Goal: Information Seeking & Learning: Learn about a topic

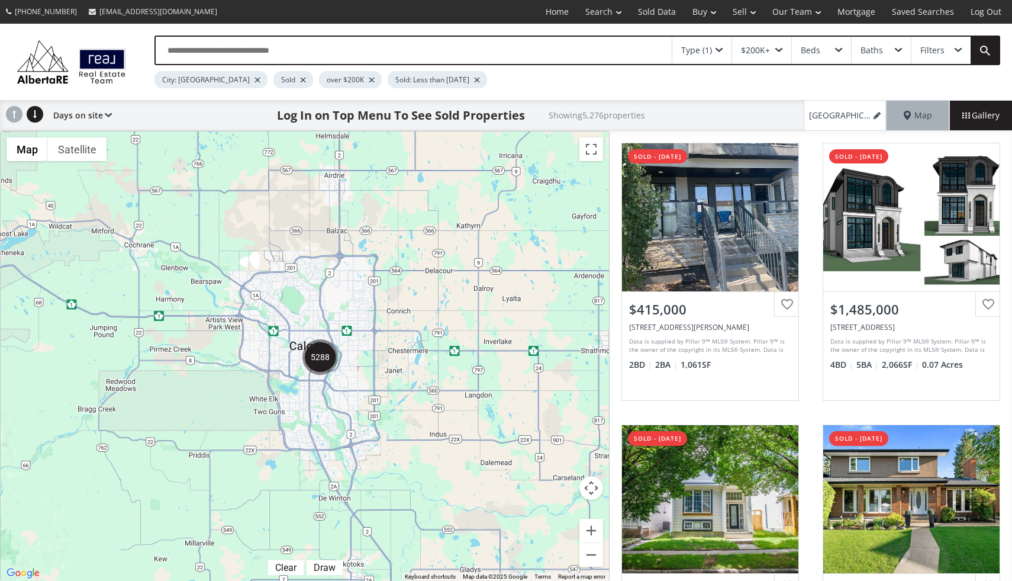
click at [320, 363] on img "5288" at bounding box center [321, 357] width 36 height 36
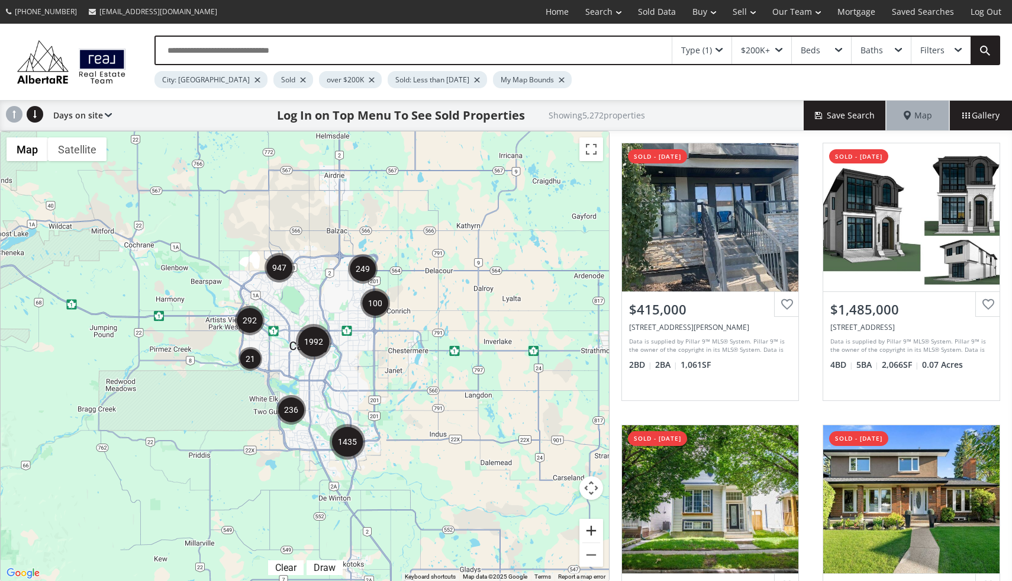
click at [590, 523] on button "Zoom in" at bounding box center [592, 531] width 24 height 24
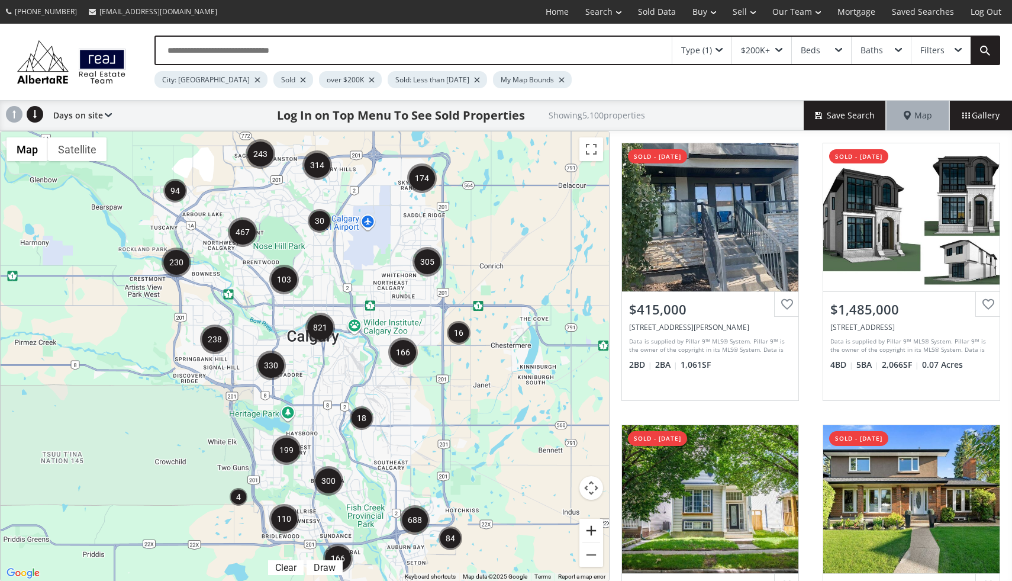
click at [587, 534] on button "Zoom in" at bounding box center [592, 531] width 24 height 24
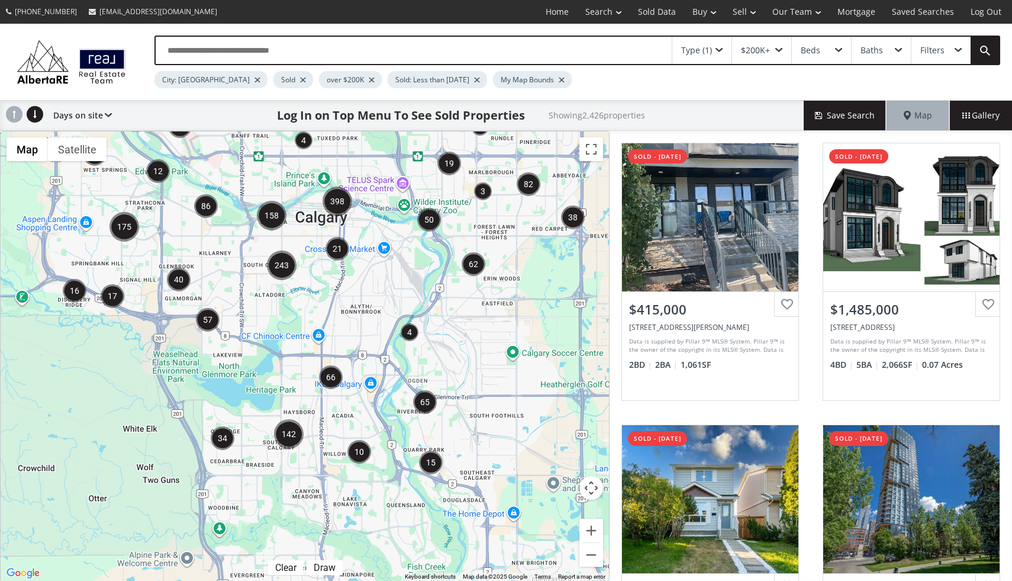
drag, startPoint x: 396, startPoint y: 519, endPoint x: 397, endPoint y: 338, distance: 180.6
click at [397, 338] on div "To navigate, press the arrow keys." at bounding box center [305, 355] width 609 height 449
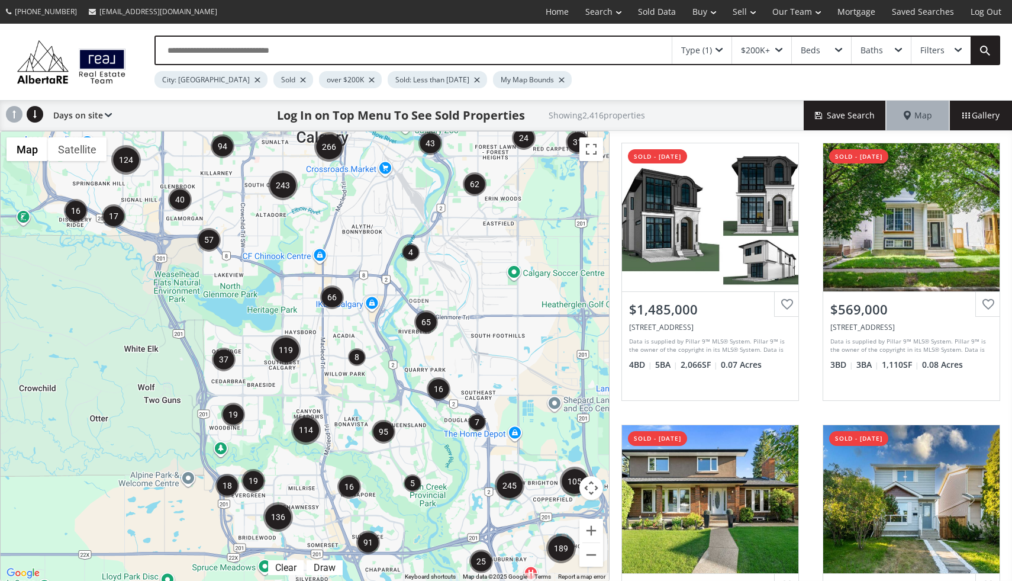
click at [290, 349] on img "119" at bounding box center [286, 350] width 30 height 30
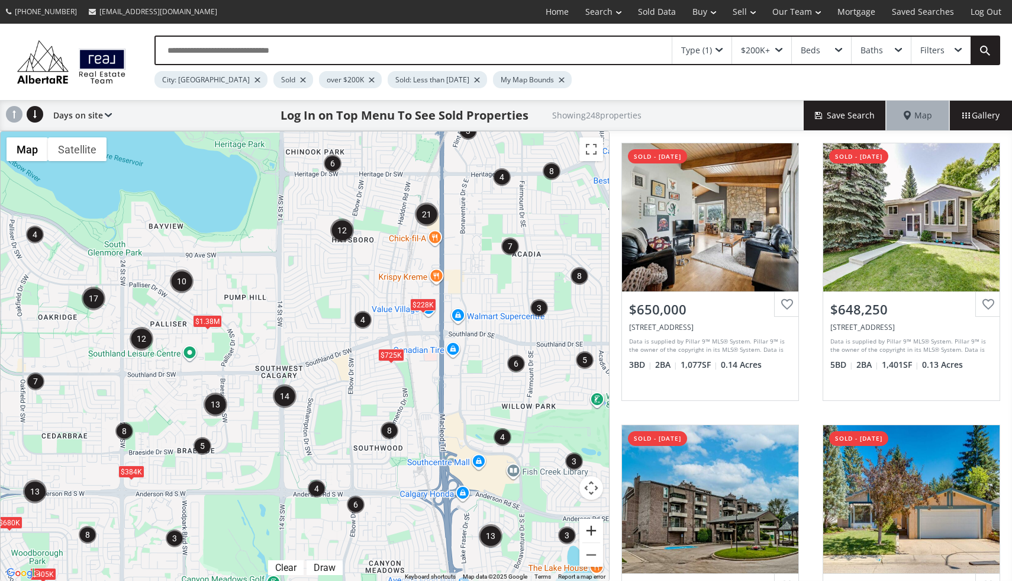
click at [591, 523] on button "Zoom in" at bounding box center [592, 531] width 24 height 24
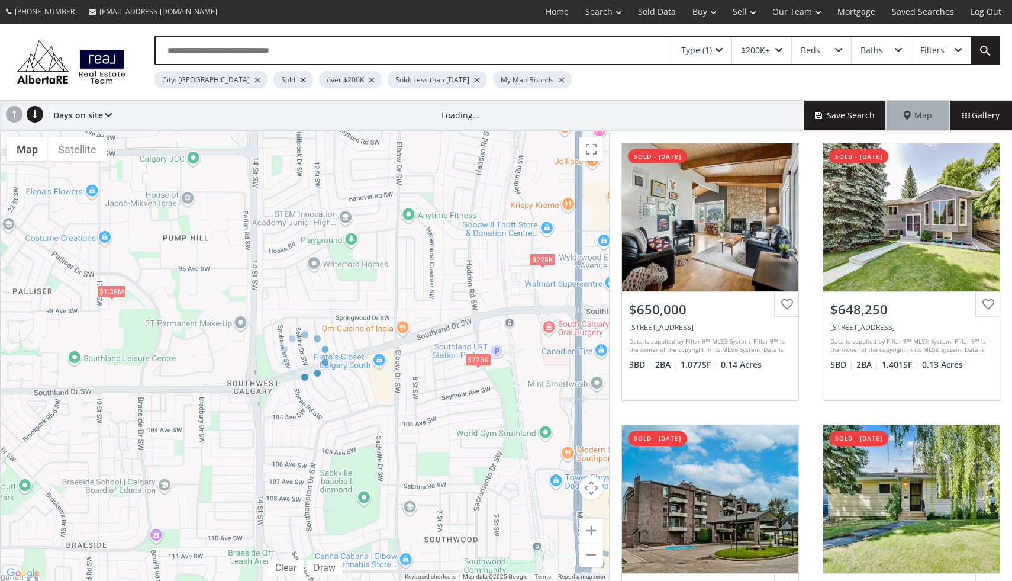
drag, startPoint x: 533, startPoint y: 522, endPoint x: 463, endPoint y: 297, distance: 236.3
click at [463, 297] on div at bounding box center [305, 356] width 610 height 451
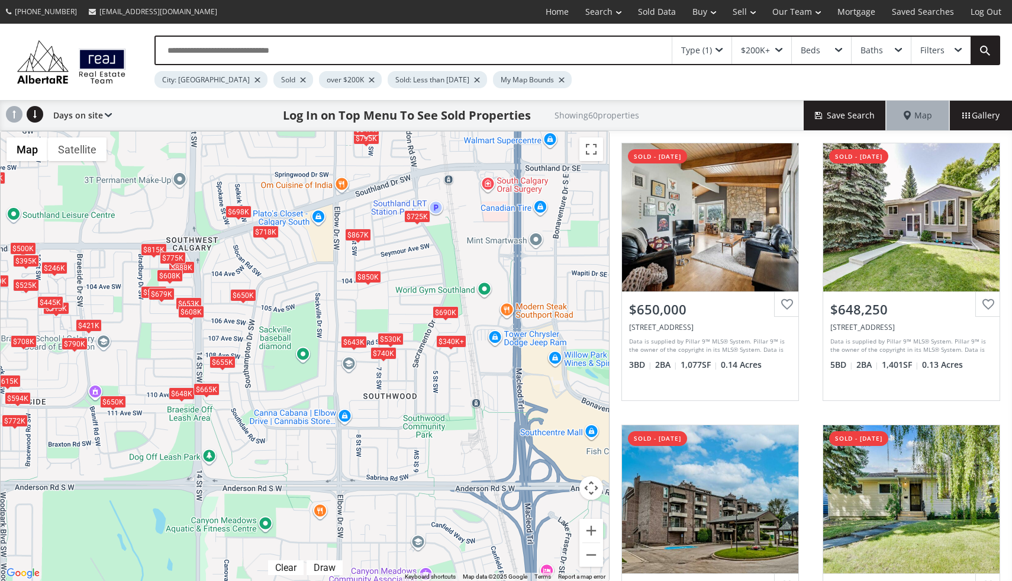
drag, startPoint x: 455, startPoint y: 394, endPoint x: 394, endPoint y: 245, distance: 160.6
click at [394, 245] on div "To navigate, press the arrow keys. $650K $648K $230K $540K $370K+ $400K $600K $…" at bounding box center [305, 355] width 609 height 449
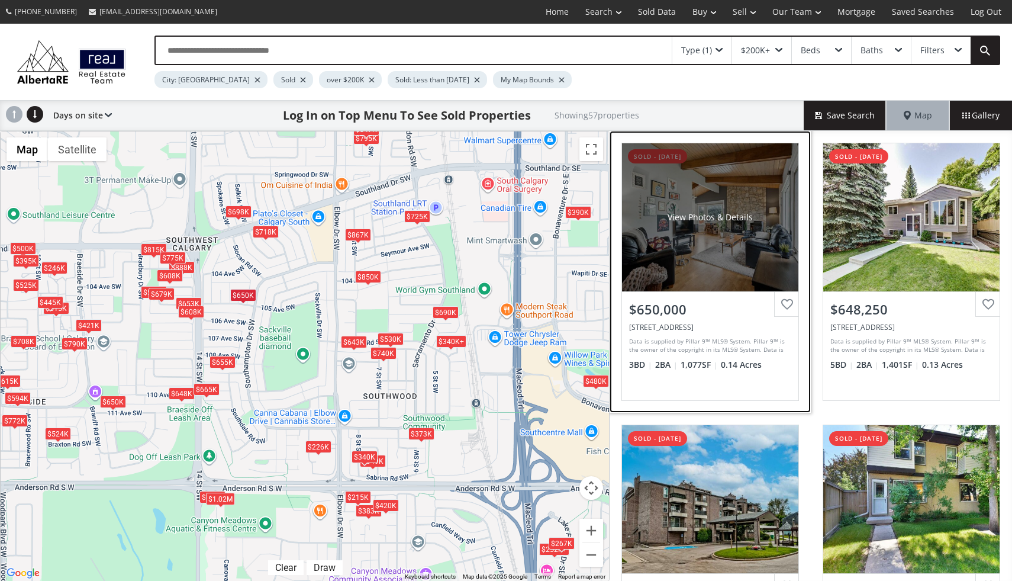
click at [725, 240] on div "View Photos & Details" at bounding box center [710, 217] width 176 height 148
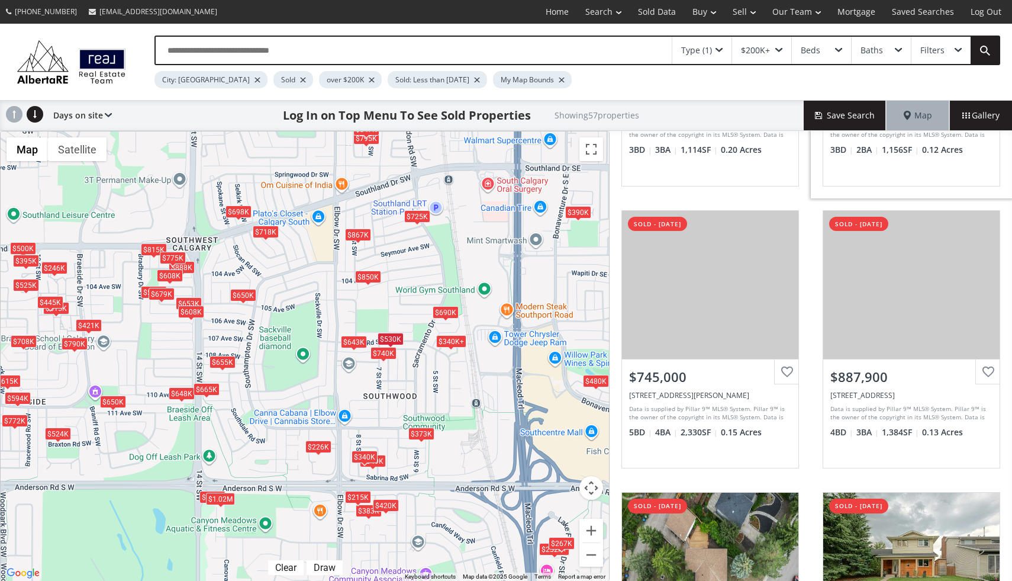
scroll to position [781, 0]
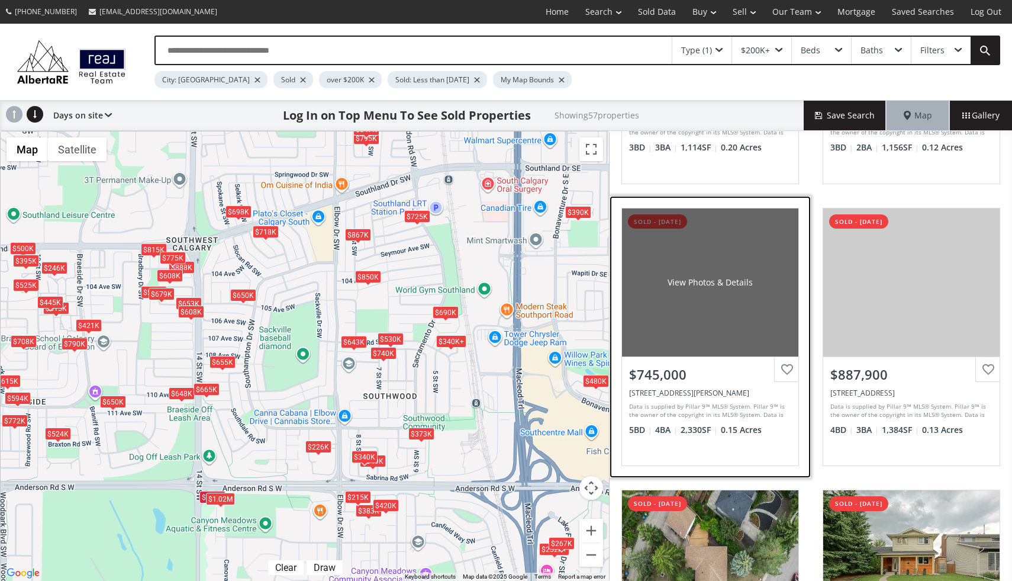
click at [647, 272] on div "View Photos & Details" at bounding box center [710, 282] width 176 height 148
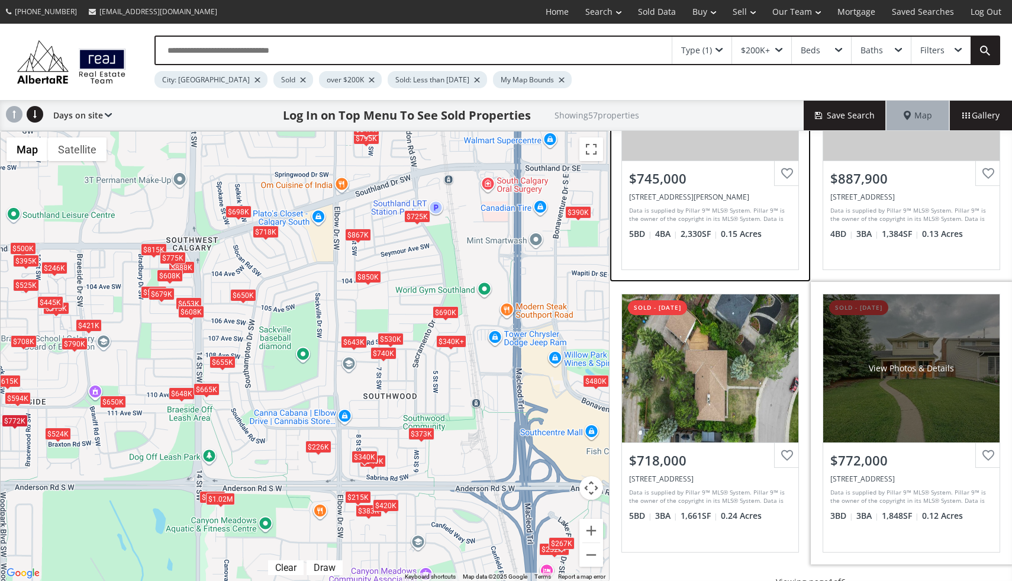
scroll to position [1024, 0]
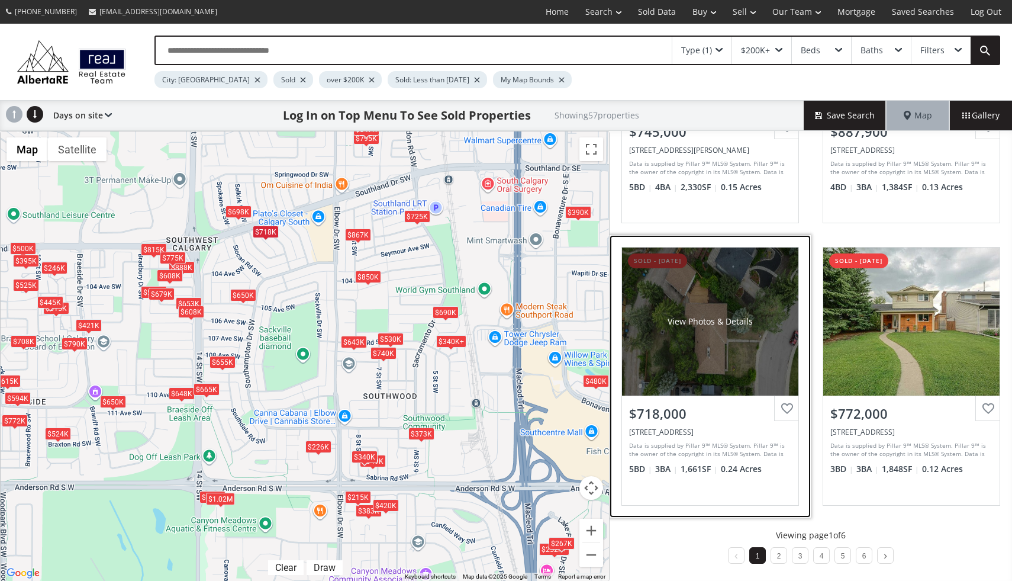
click at [694, 396] on div "$718,000" at bounding box center [710, 411] width 176 height 30
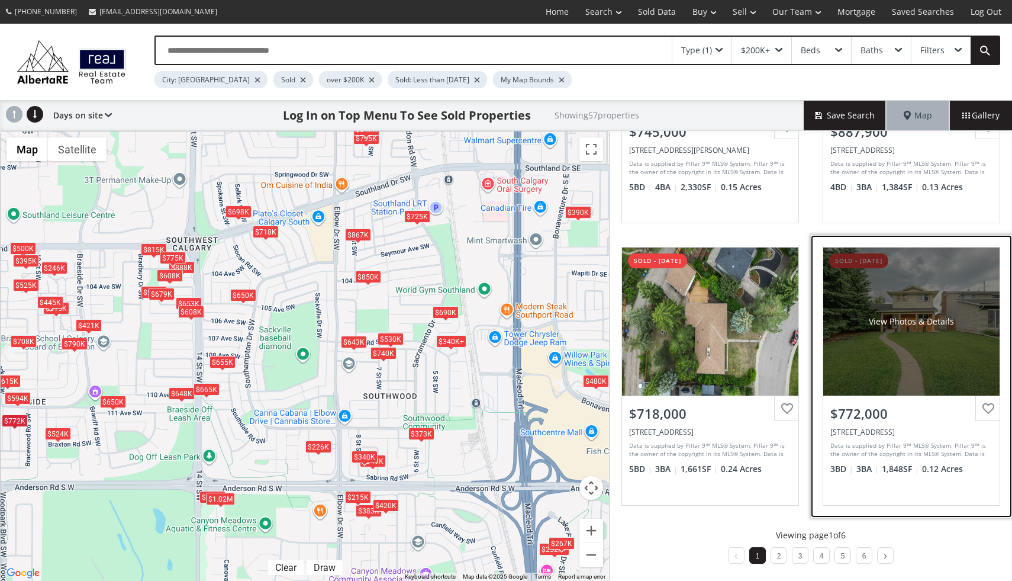
click at [913, 397] on div "$772,000" at bounding box center [912, 411] width 176 height 30
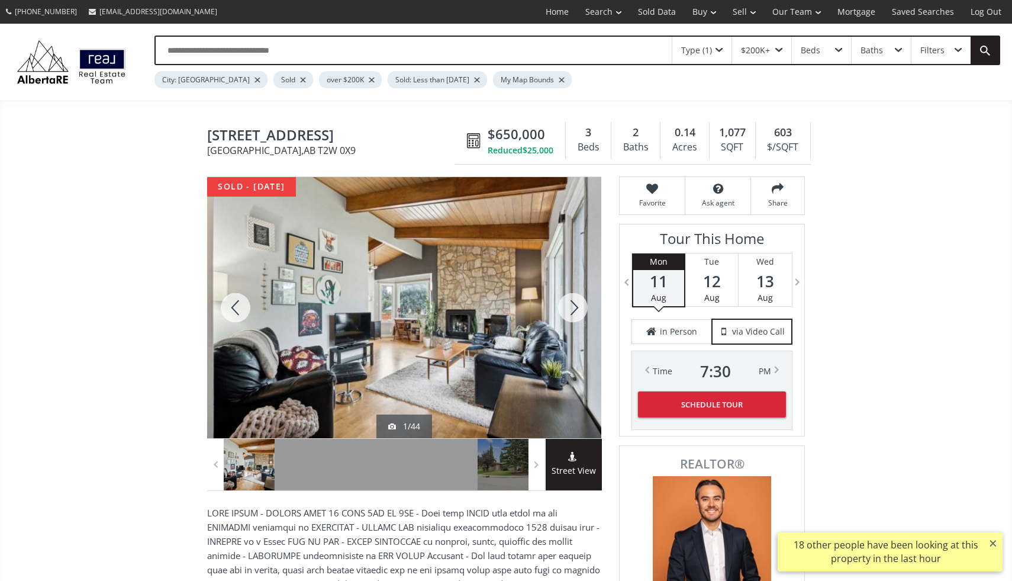
click at [570, 298] on div at bounding box center [573, 307] width 57 height 261
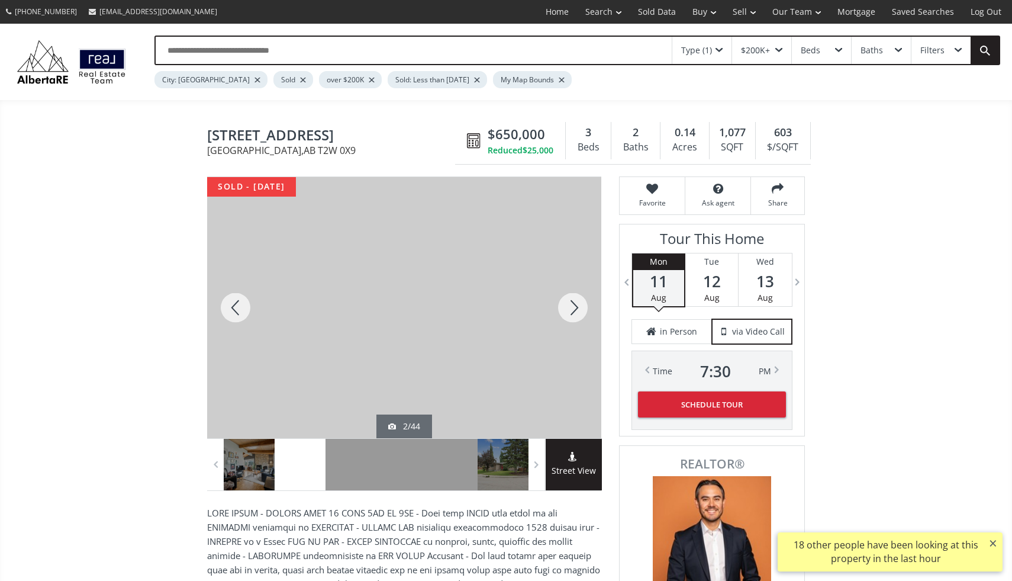
click at [570, 298] on div at bounding box center [573, 307] width 57 height 261
click at [237, 304] on div at bounding box center [235, 307] width 57 height 261
click at [576, 315] on div at bounding box center [573, 307] width 57 height 261
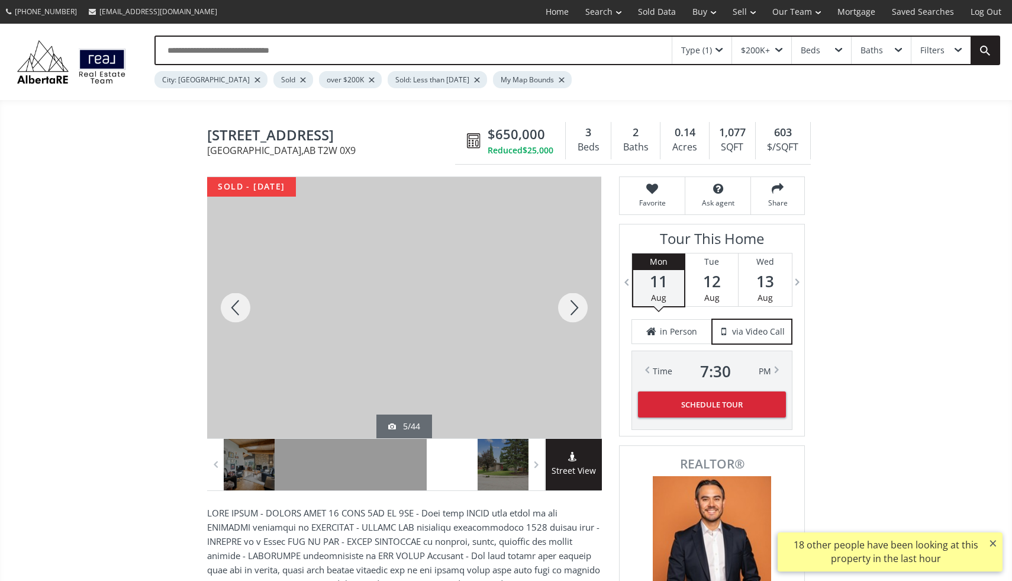
click at [576, 315] on div at bounding box center [573, 307] width 57 height 261
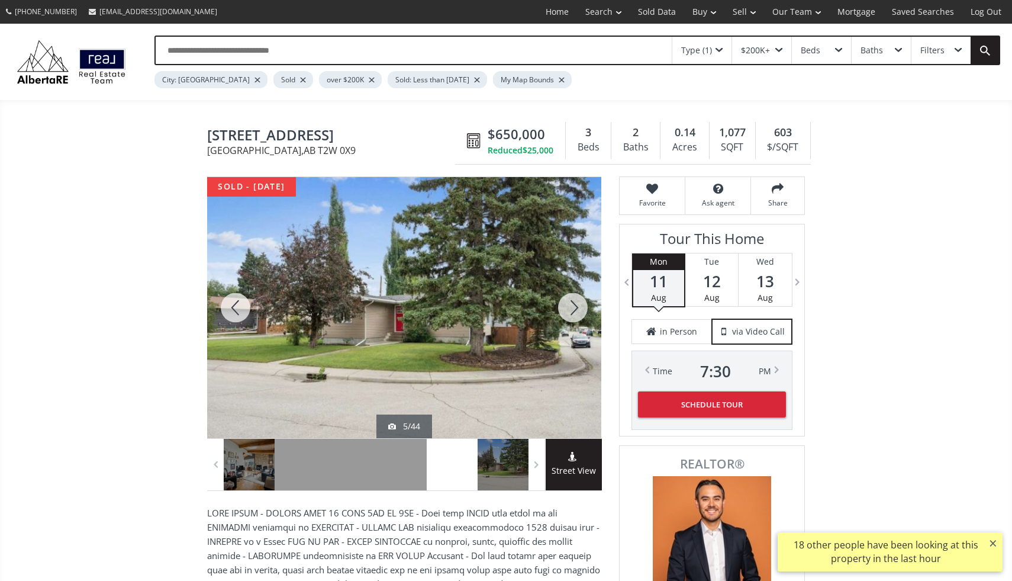
click at [576, 315] on div at bounding box center [573, 307] width 57 height 261
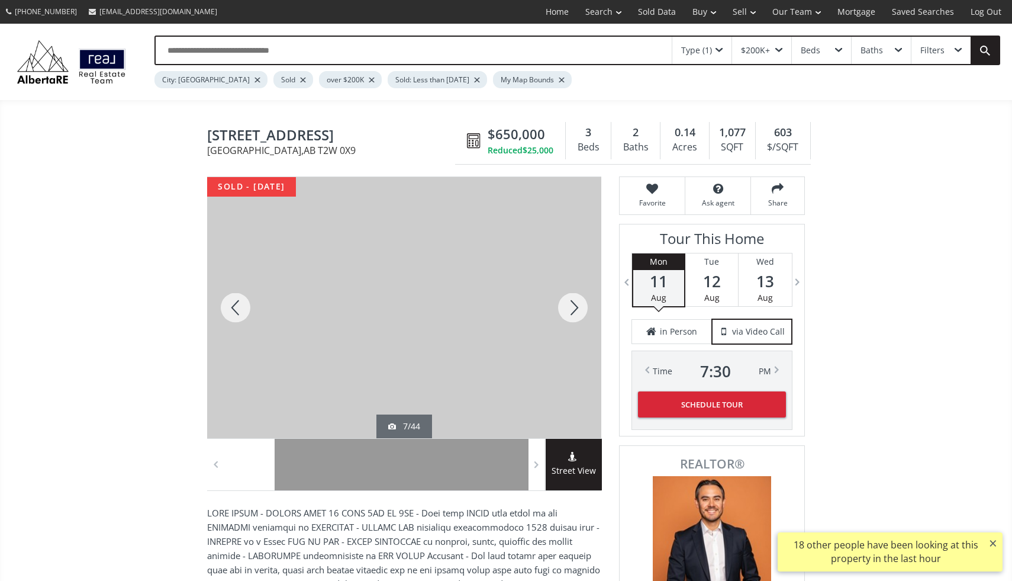
click at [576, 315] on div at bounding box center [573, 307] width 57 height 261
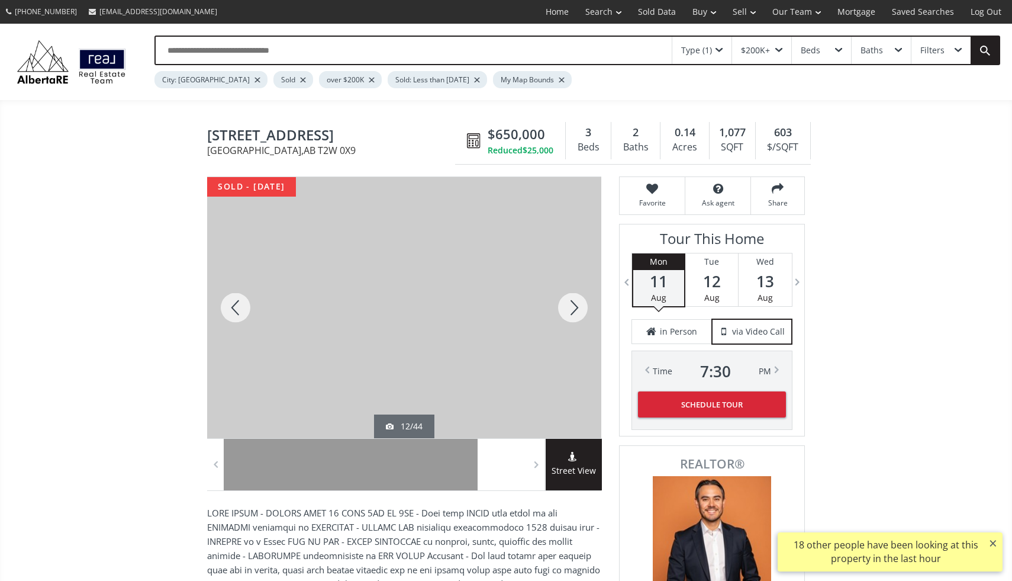
click at [576, 315] on div at bounding box center [573, 307] width 57 height 261
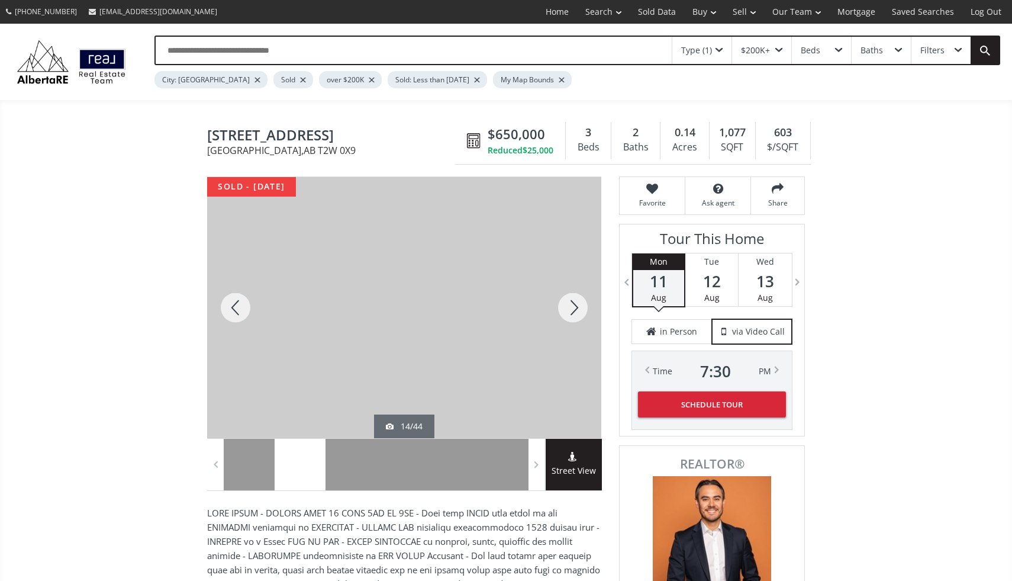
click at [576, 315] on div at bounding box center [573, 307] width 57 height 261
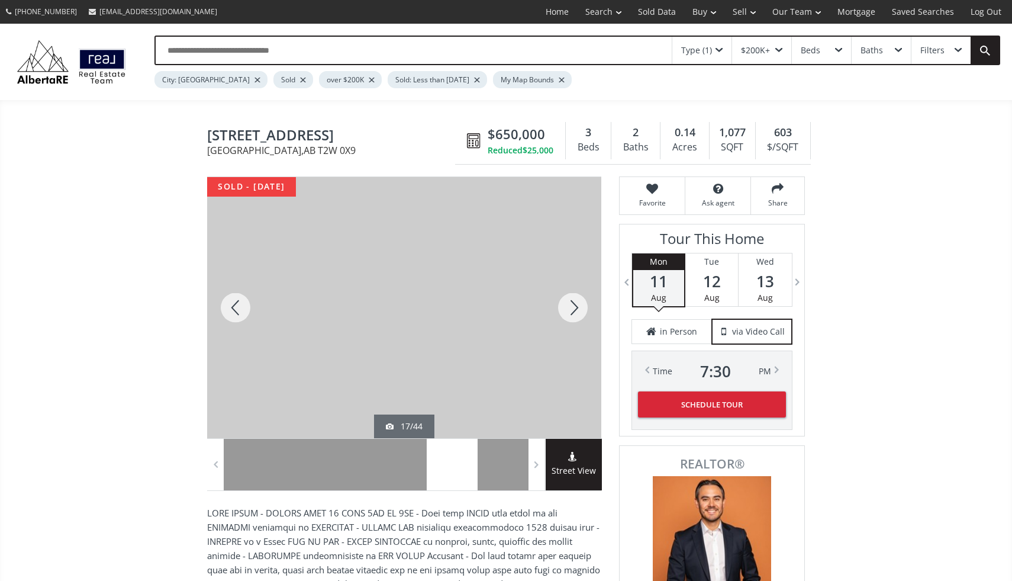
click at [576, 315] on div at bounding box center [573, 307] width 57 height 261
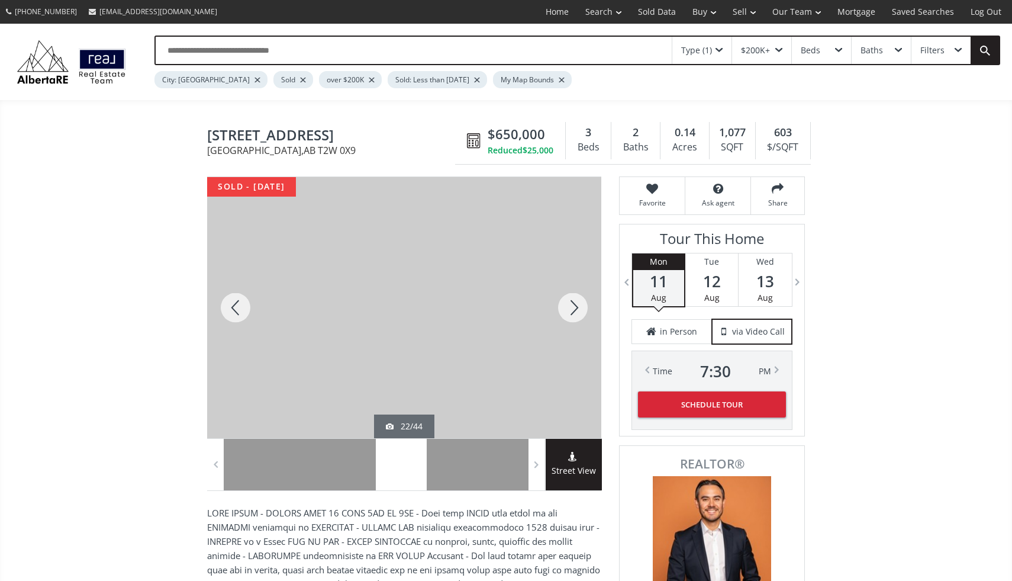
click at [576, 315] on div at bounding box center [573, 307] width 57 height 261
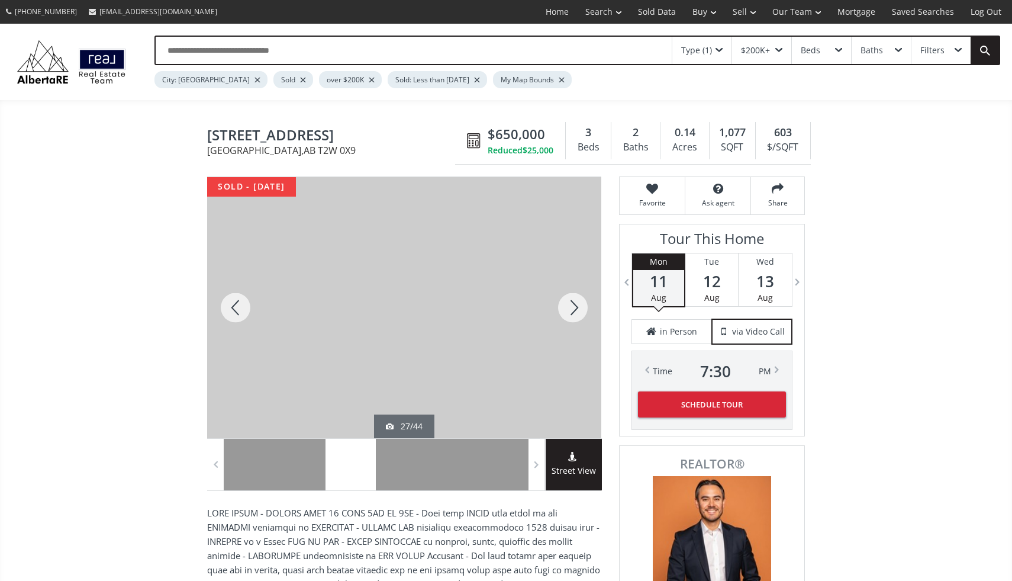
click at [576, 315] on div at bounding box center [573, 307] width 57 height 261
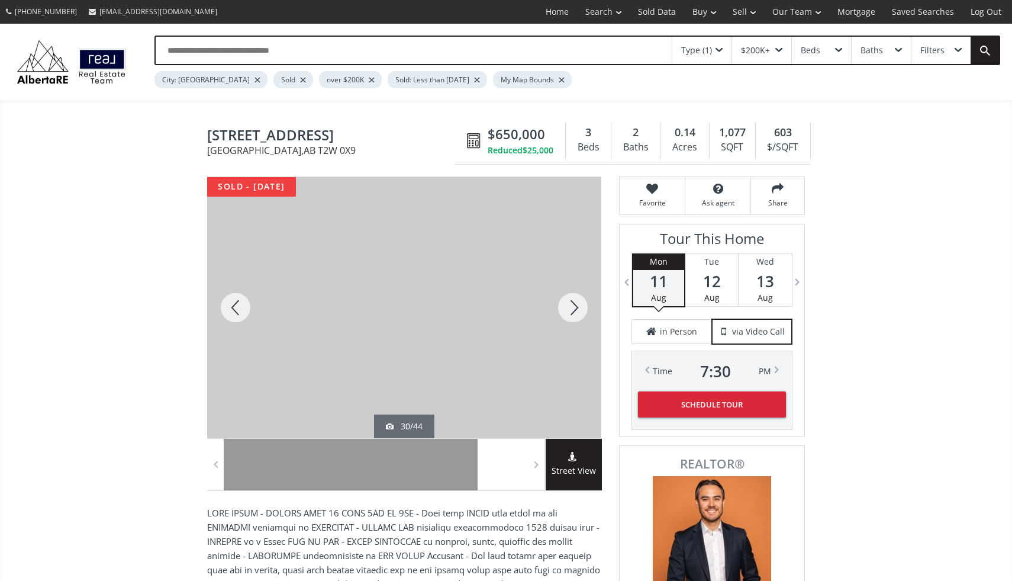
click at [576, 315] on div at bounding box center [573, 307] width 57 height 261
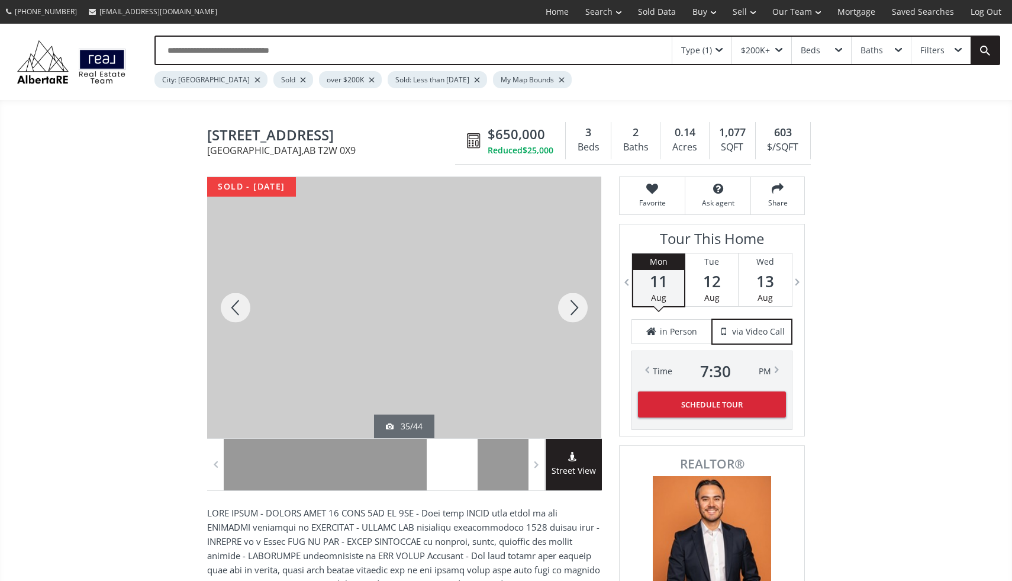
click at [576, 315] on div at bounding box center [573, 307] width 57 height 261
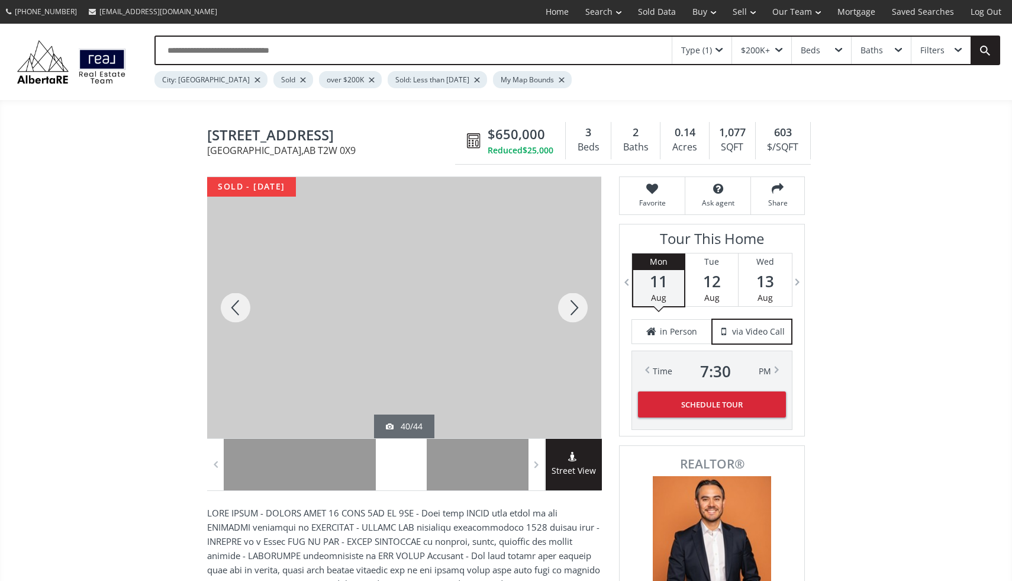
click at [576, 315] on div at bounding box center [573, 307] width 57 height 261
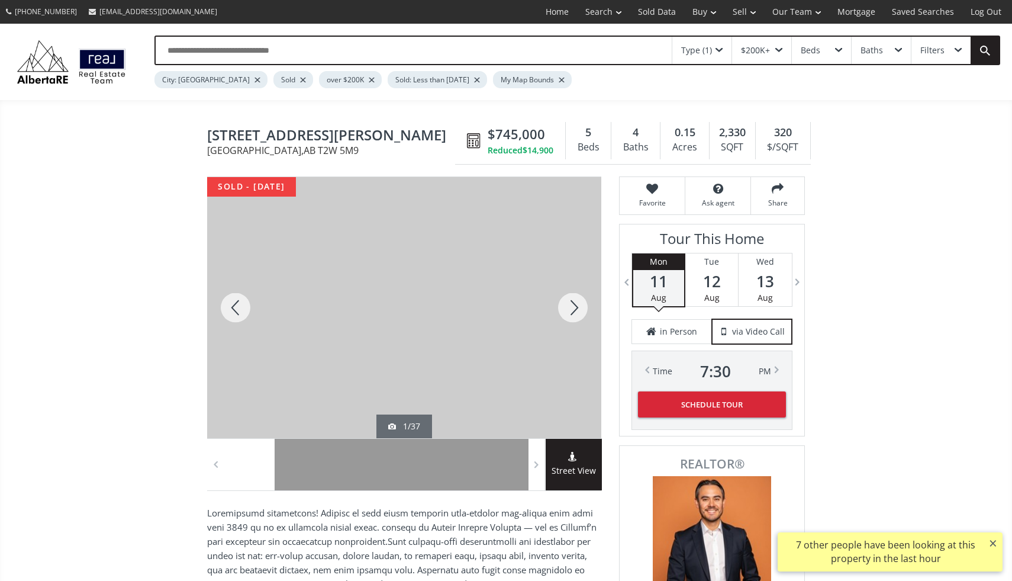
scroll to position [5, 0]
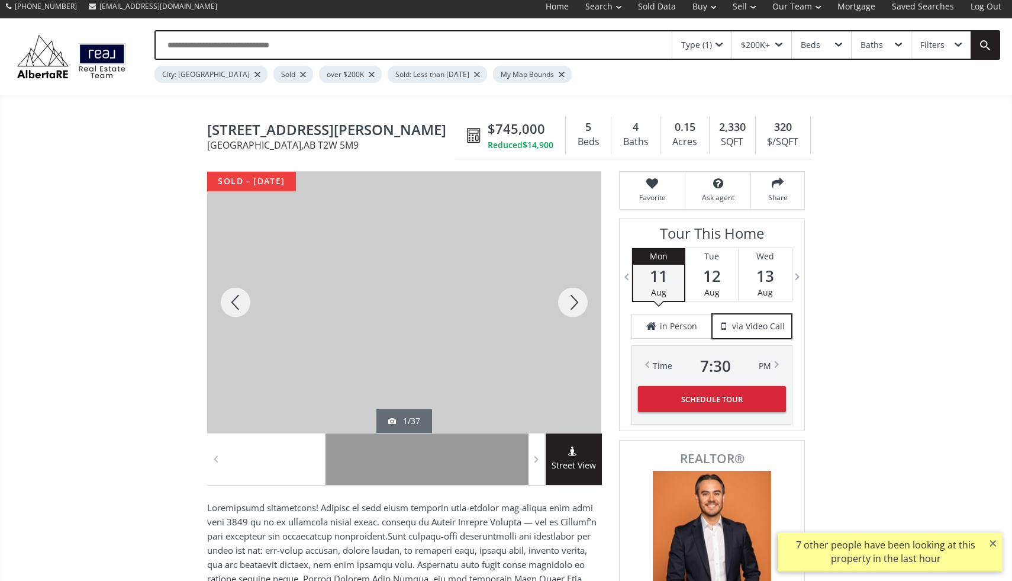
click at [310, 465] on div at bounding box center [300, 459] width 51 height 52
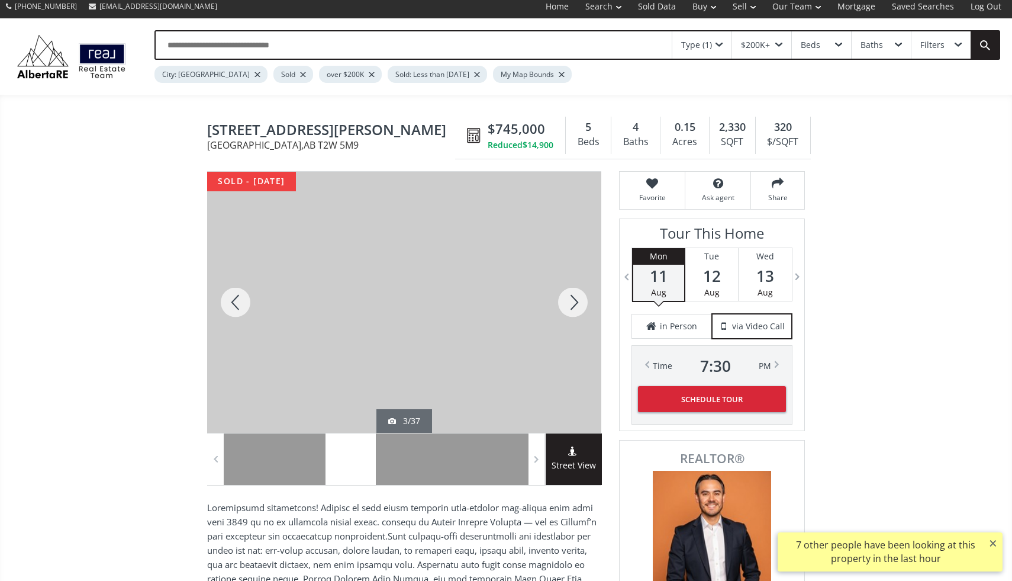
click at [351, 465] on div at bounding box center [351, 459] width 51 height 52
click at [389, 464] on div at bounding box center [401, 459] width 51 height 52
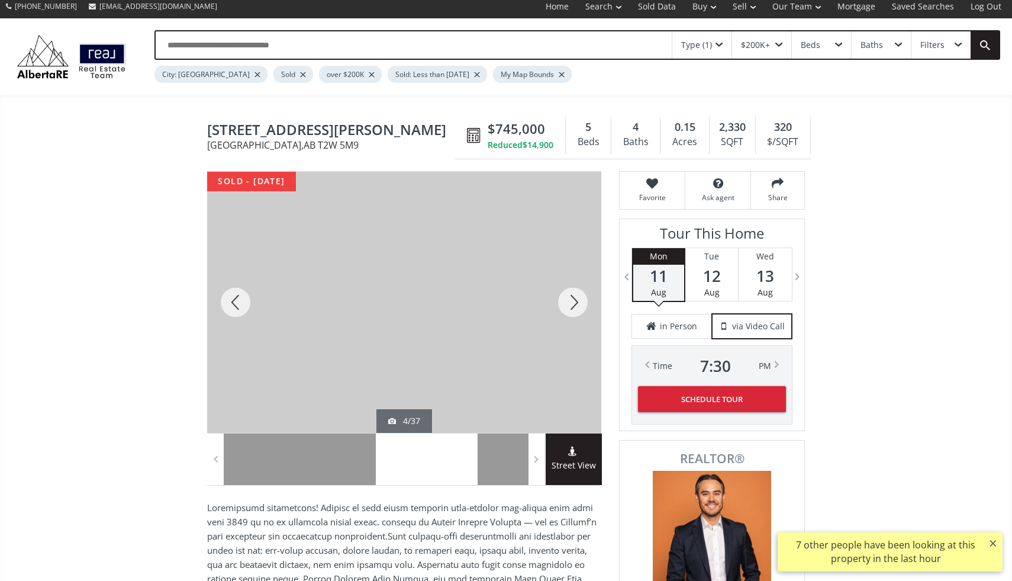
click at [434, 464] on div at bounding box center [452, 459] width 51 height 52
click at [506, 468] on div at bounding box center [503, 459] width 51 height 52
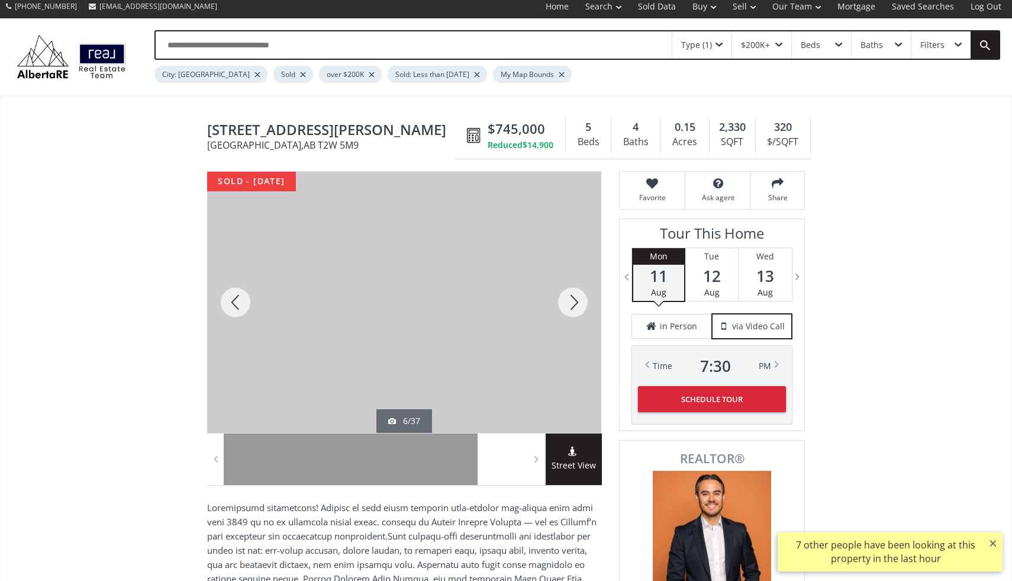
click at [574, 300] on div at bounding box center [573, 302] width 57 height 261
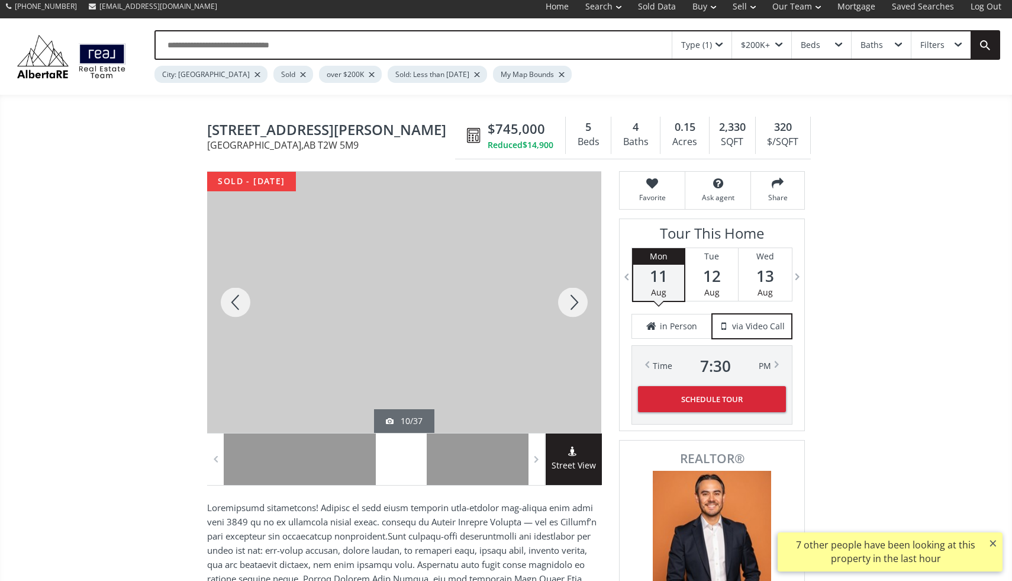
click at [574, 300] on div at bounding box center [573, 302] width 57 height 261
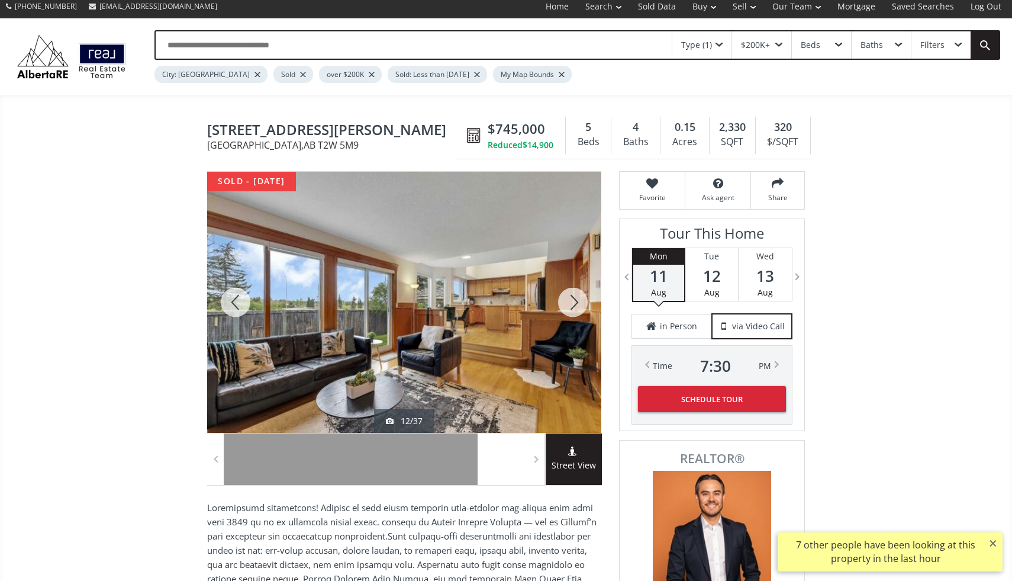
click at [574, 300] on div at bounding box center [573, 302] width 57 height 261
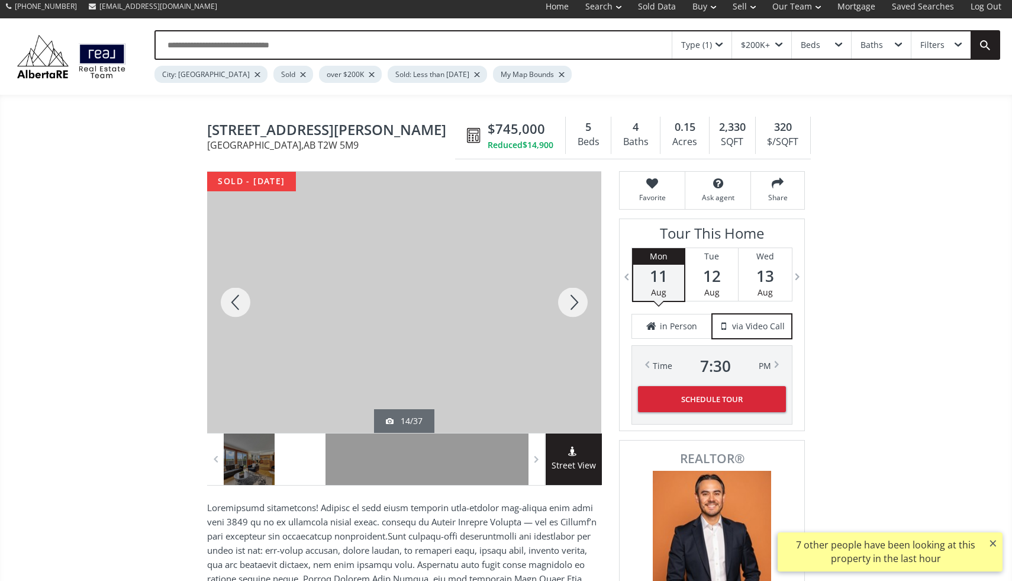
click at [574, 300] on div at bounding box center [573, 302] width 57 height 261
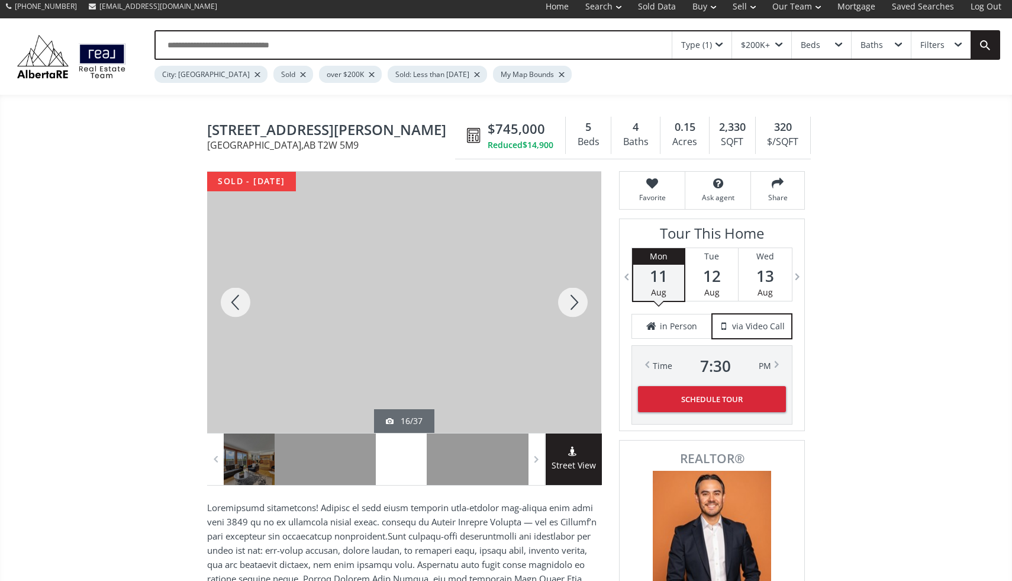
click at [574, 300] on div at bounding box center [573, 302] width 57 height 261
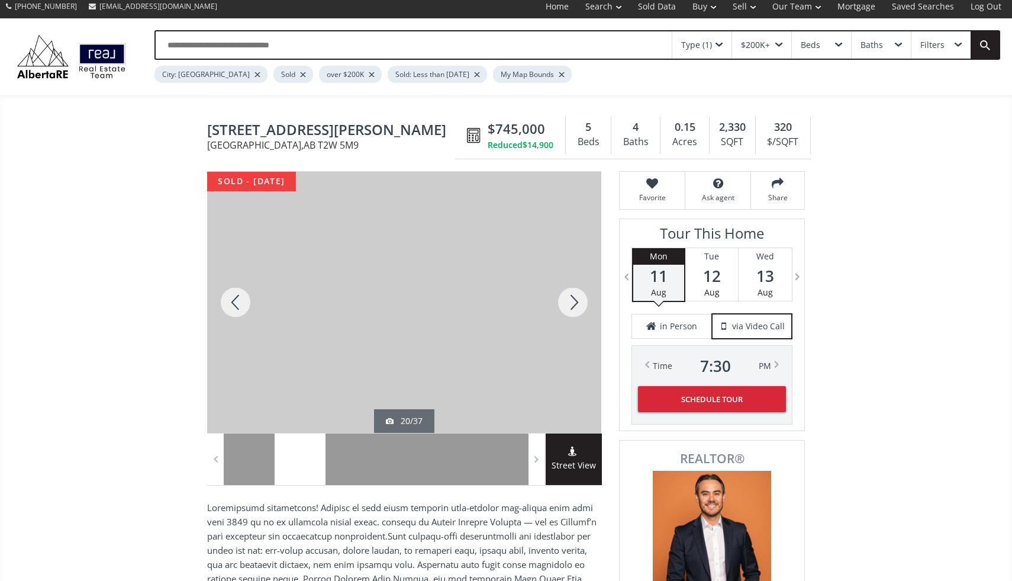
click at [574, 300] on div at bounding box center [573, 302] width 57 height 261
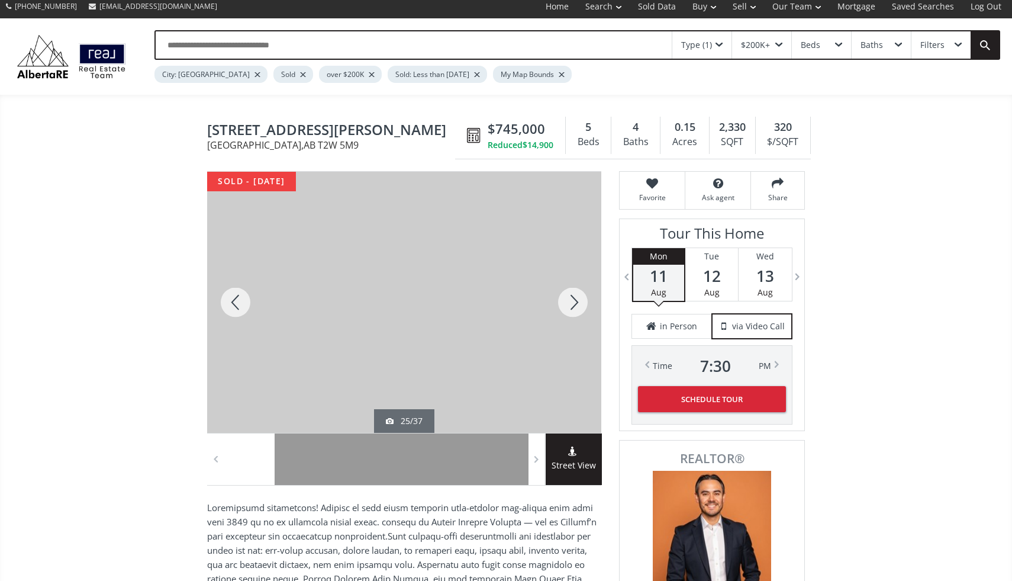
click at [576, 308] on div at bounding box center [573, 302] width 57 height 261
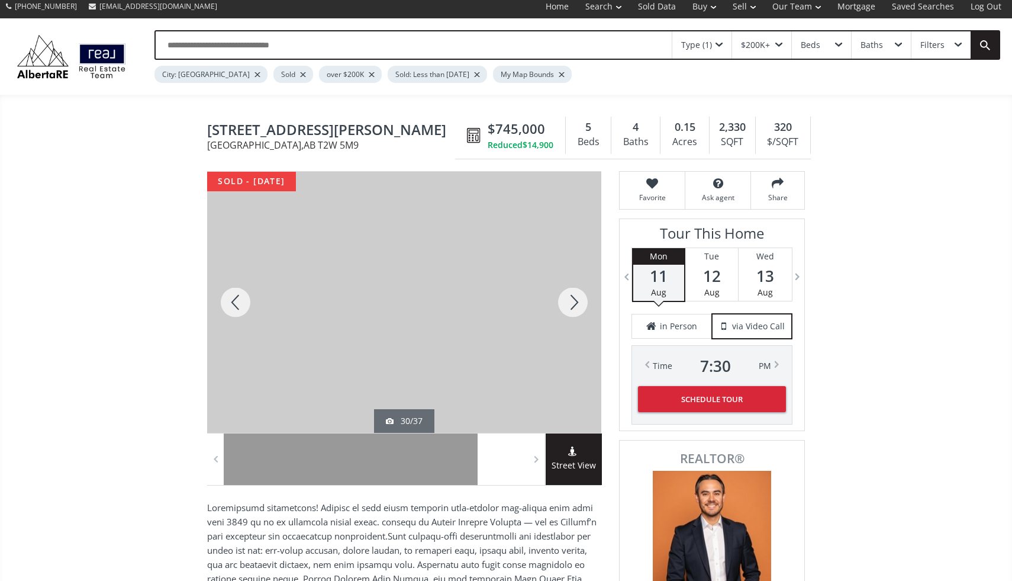
click at [576, 308] on div at bounding box center [573, 302] width 57 height 261
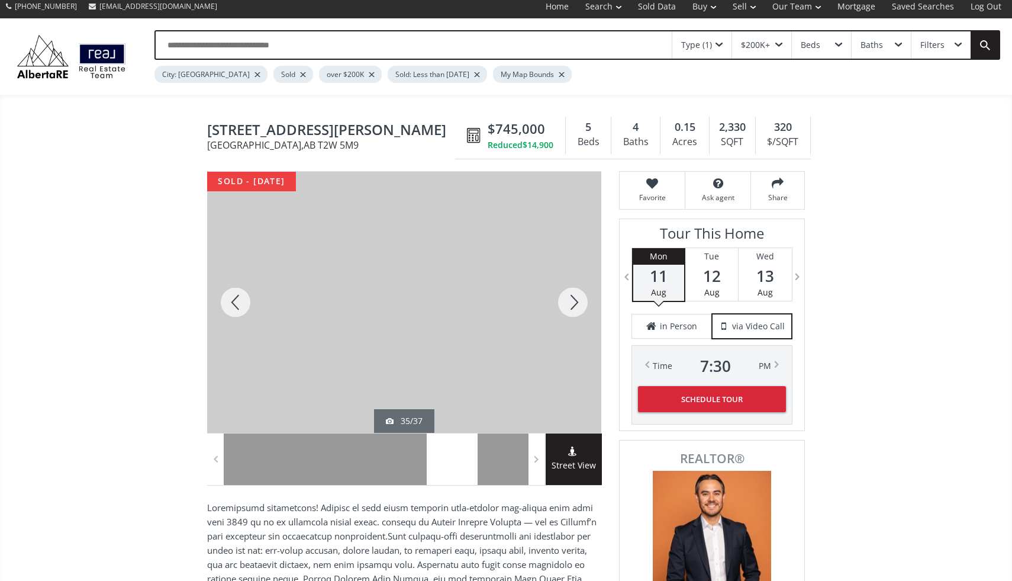
click at [576, 308] on div at bounding box center [573, 302] width 57 height 261
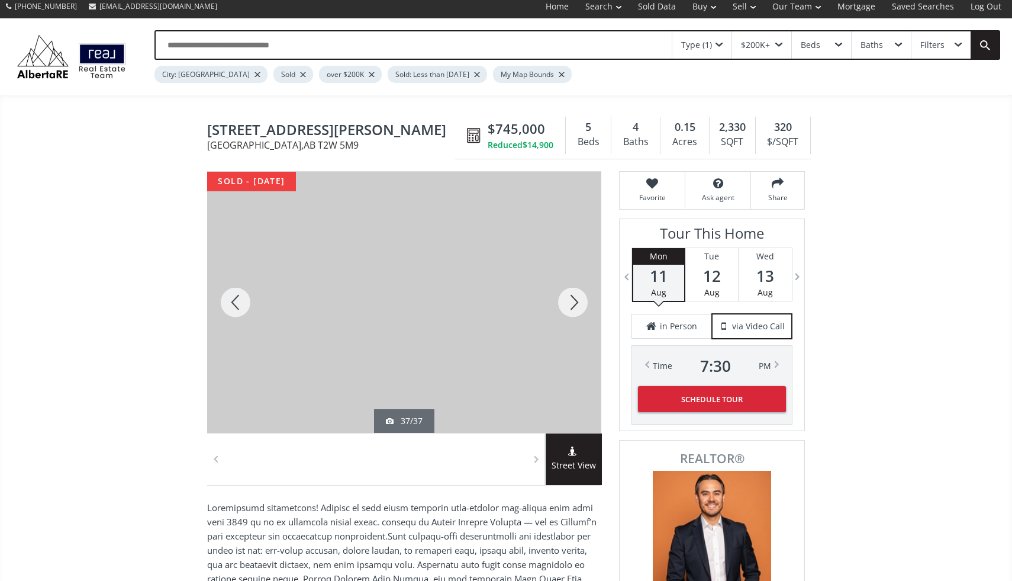
click at [576, 308] on div at bounding box center [573, 302] width 57 height 261
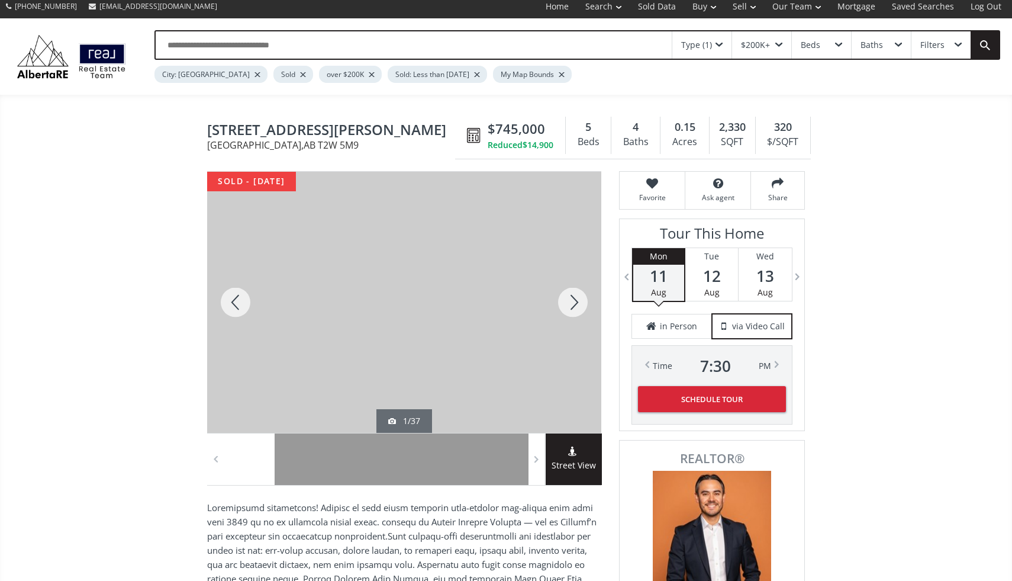
click at [576, 308] on div at bounding box center [573, 302] width 57 height 261
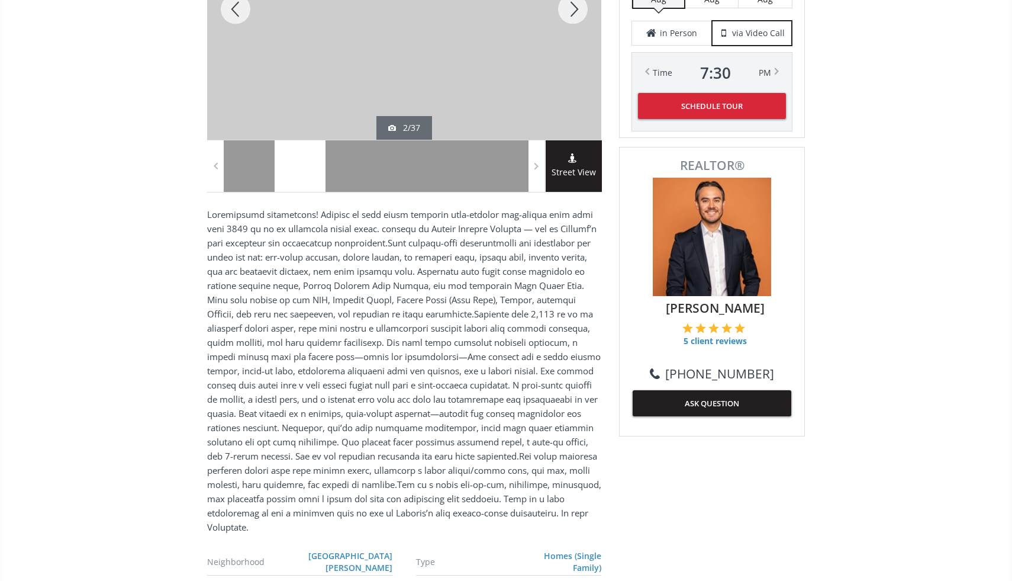
scroll to position [0, 0]
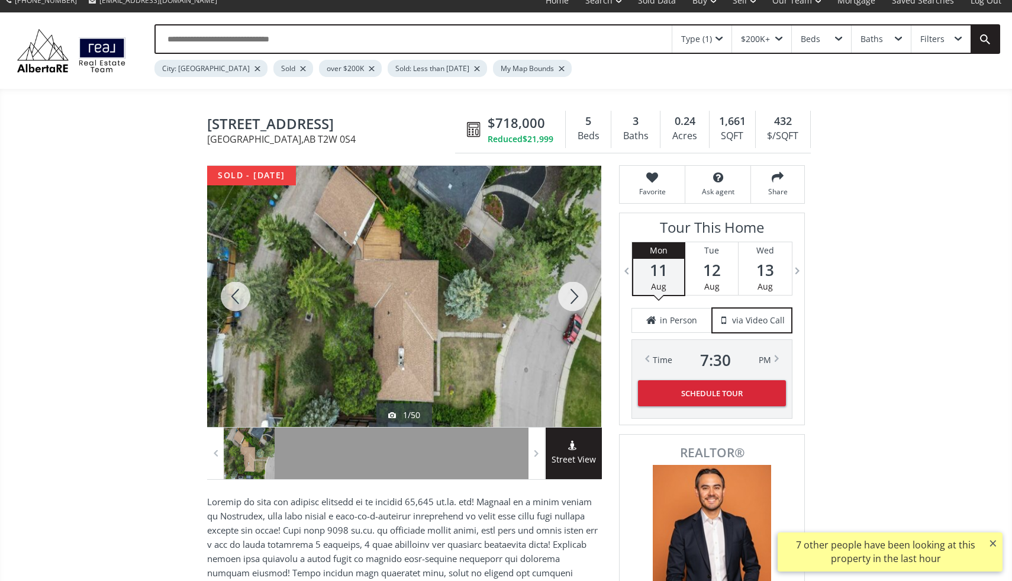
scroll to position [10, 0]
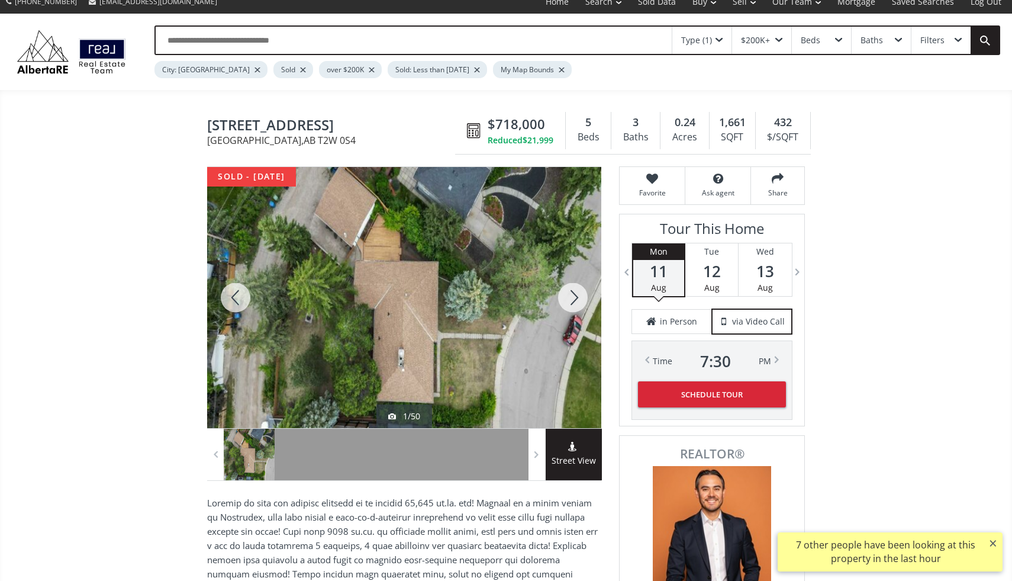
click at [572, 297] on div at bounding box center [573, 297] width 57 height 261
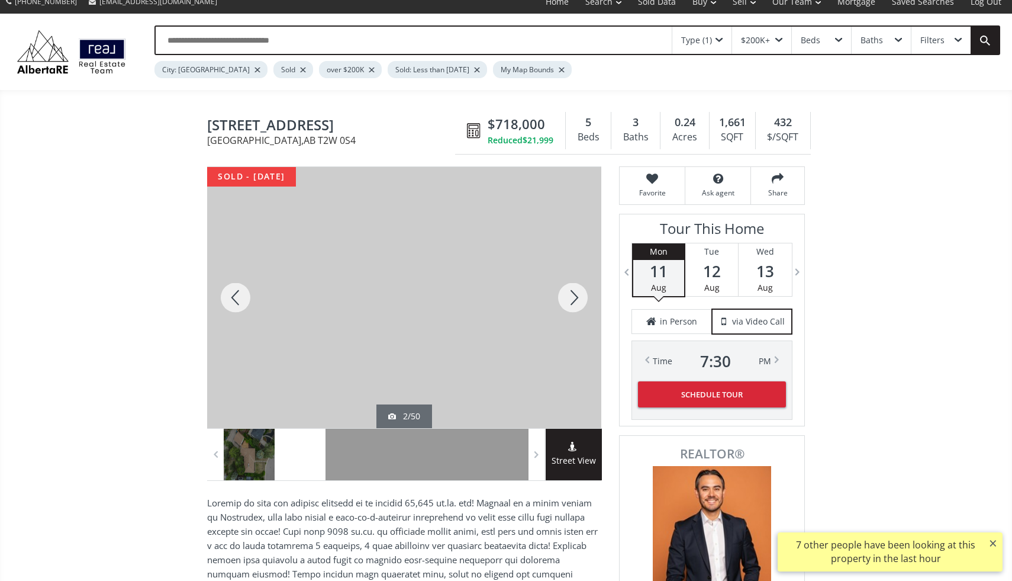
click at [579, 290] on div at bounding box center [573, 297] width 57 height 261
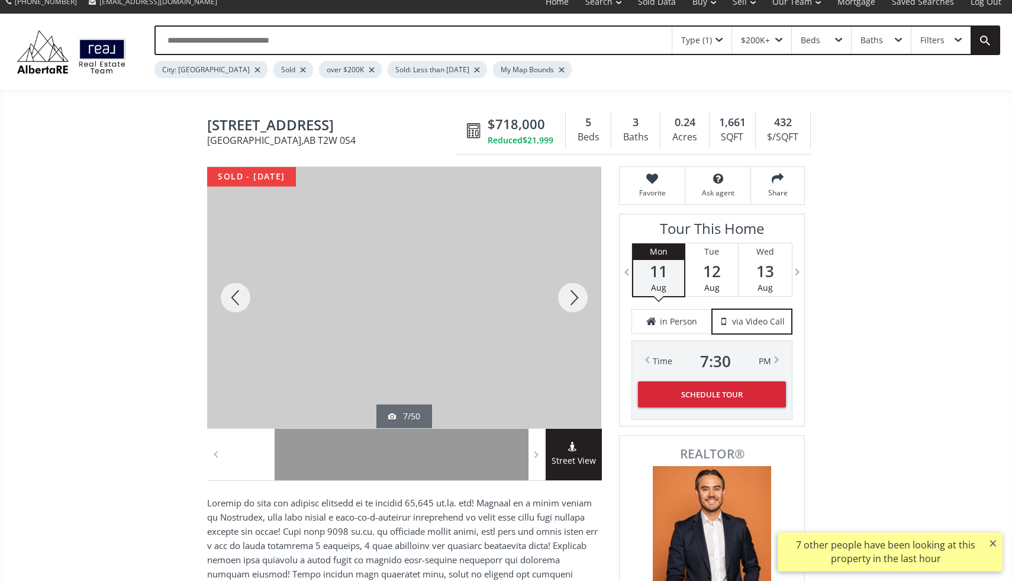
click at [579, 290] on div at bounding box center [573, 297] width 57 height 261
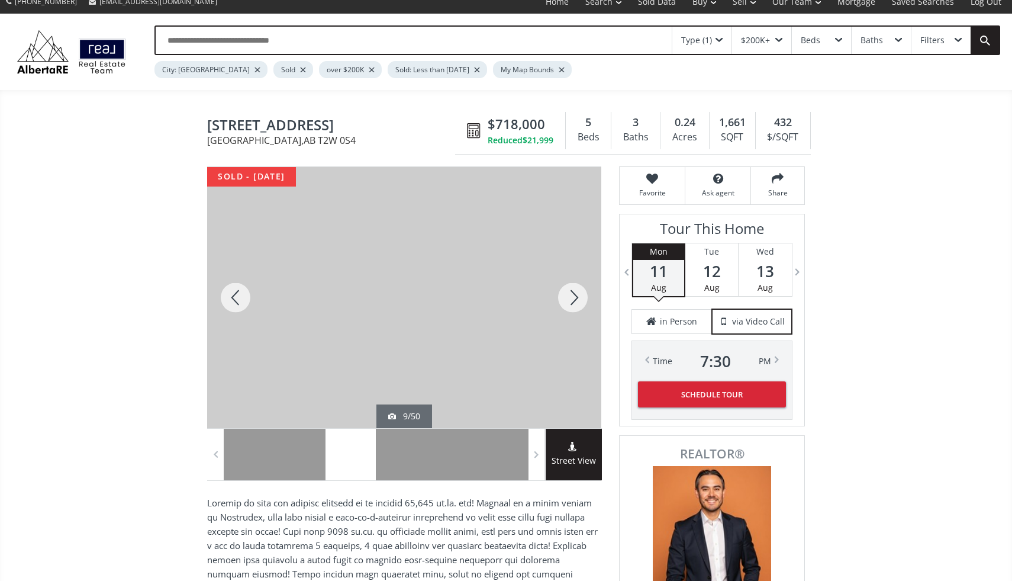
click at [579, 290] on div at bounding box center [573, 297] width 57 height 261
click at [581, 290] on div at bounding box center [573, 297] width 57 height 261
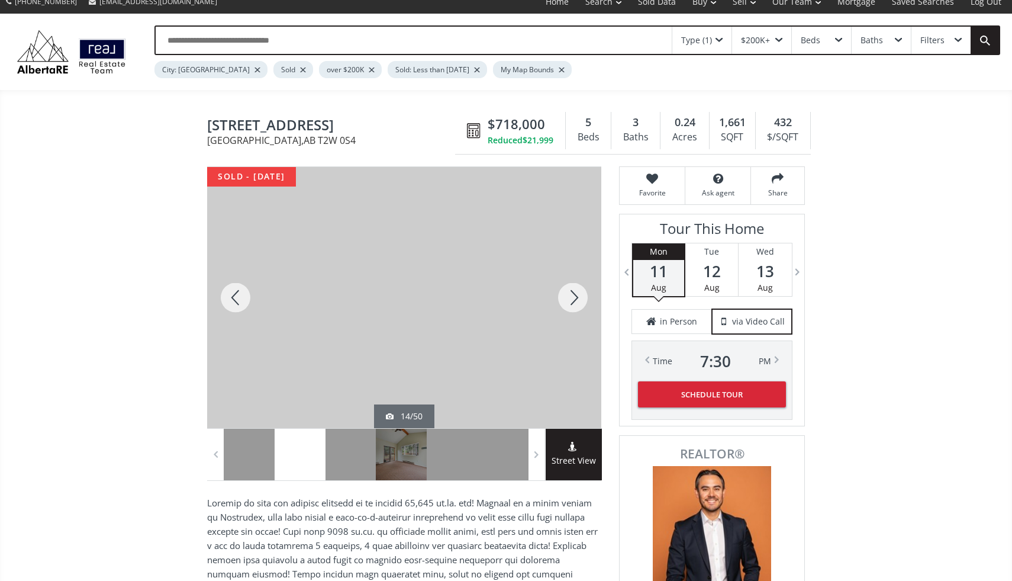
click at [581, 290] on div at bounding box center [573, 297] width 57 height 261
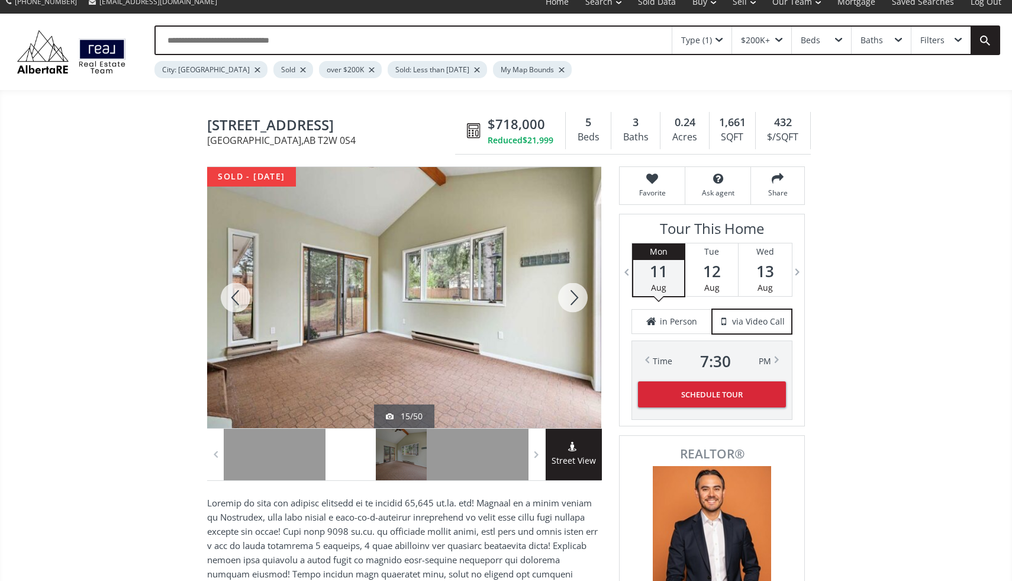
click at [581, 290] on div at bounding box center [573, 297] width 57 height 261
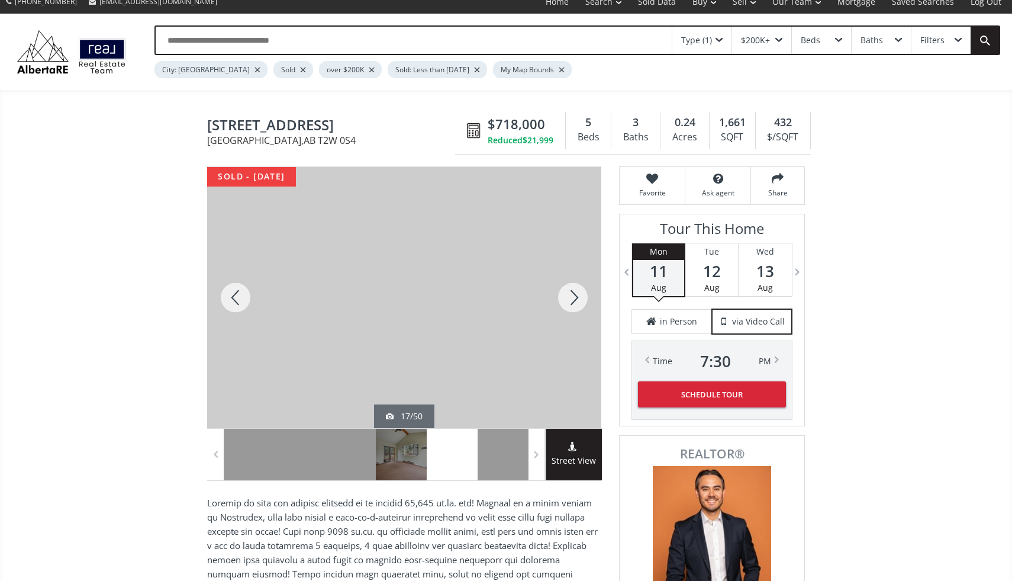
click at [581, 290] on div at bounding box center [573, 297] width 57 height 261
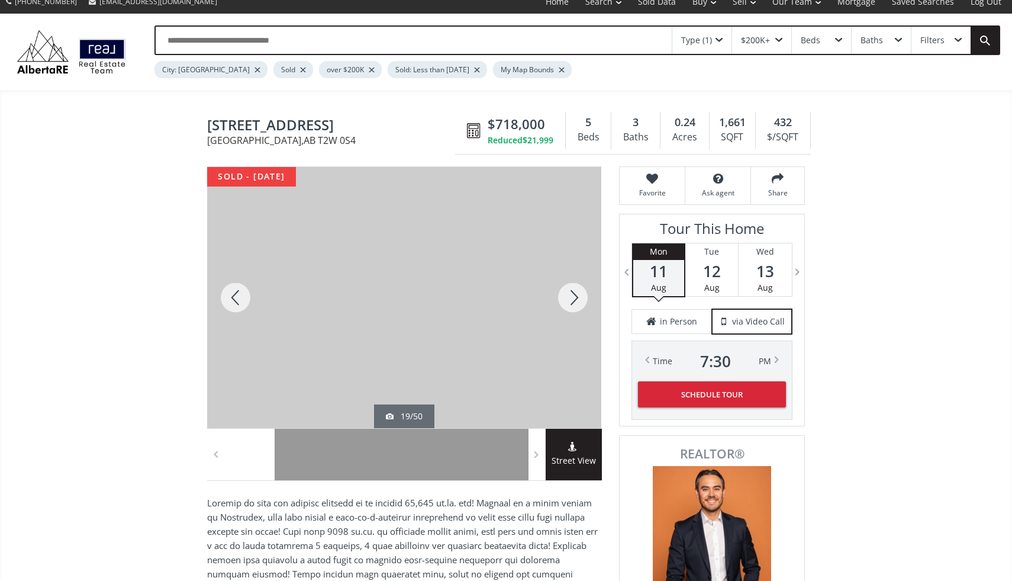
click at [581, 290] on div at bounding box center [573, 297] width 57 height 261
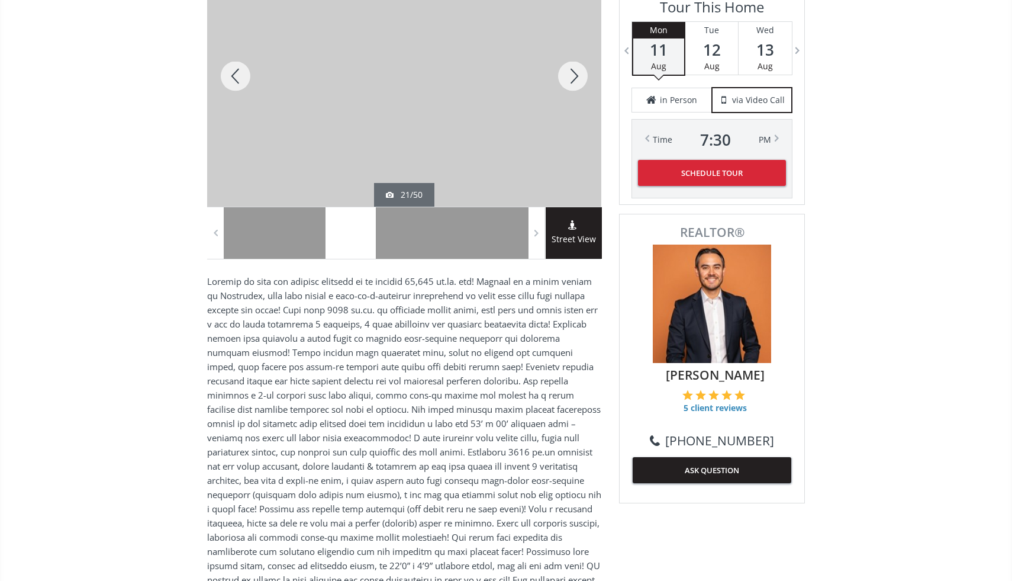
scroll to position [220, 0]
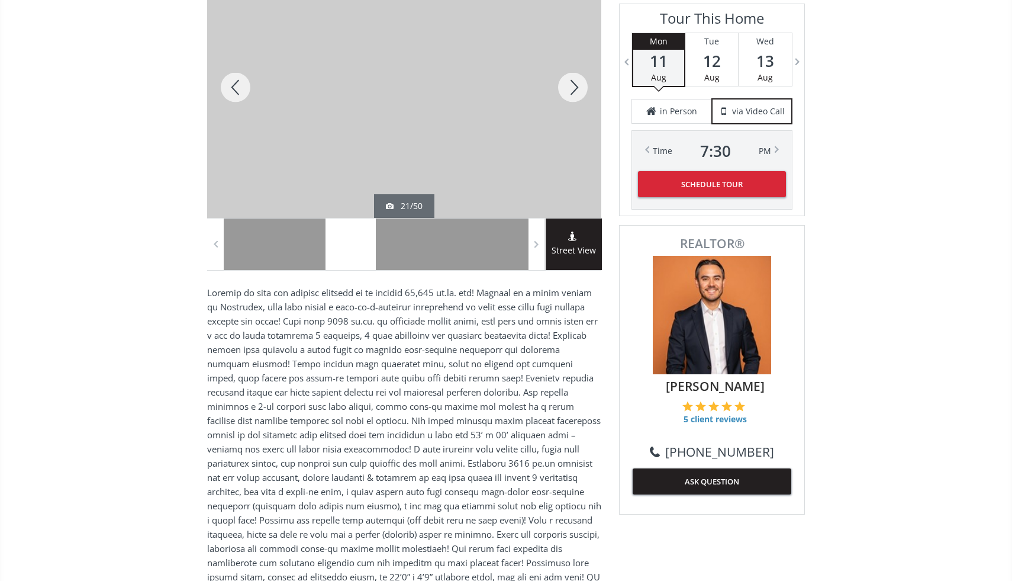
click at [578, 86] on div at bounding box center [573, 87] width 57 height 261
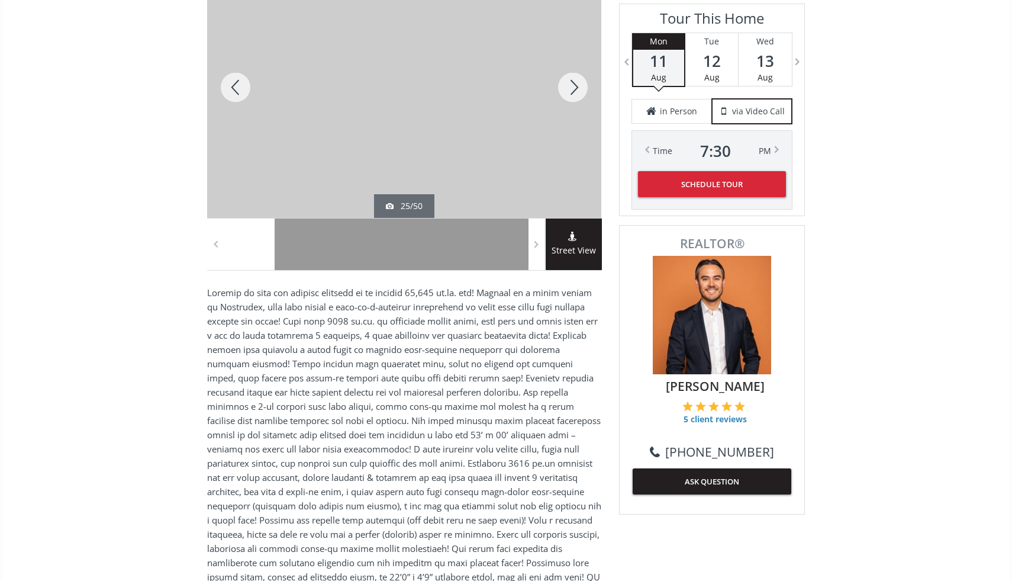
click at [578, 86] on div at bounding box center [573, 87] width 57 height 261
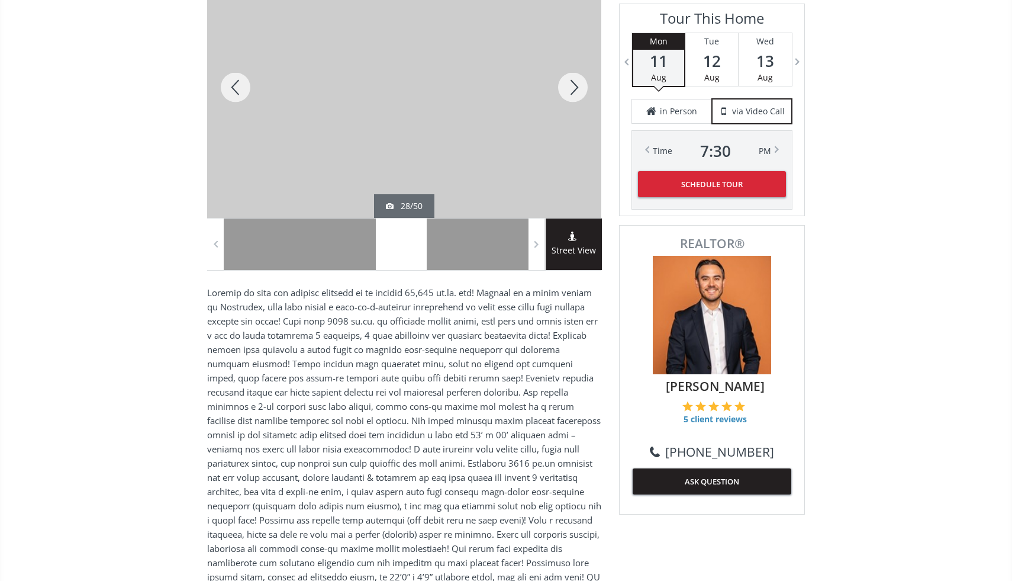
click at [578, 86] on div at bounding box center [573, 87] width 57 height 261
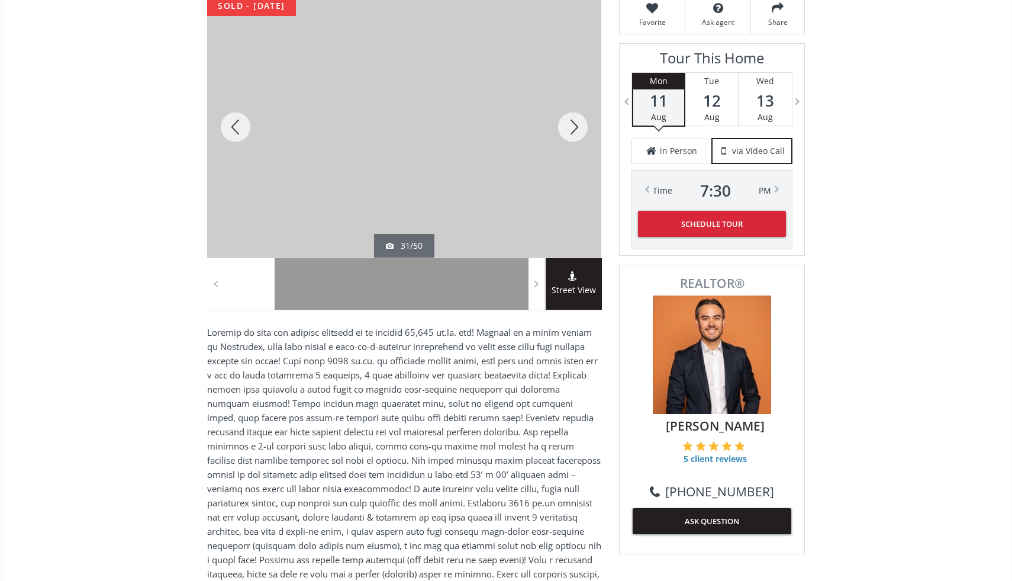
scroll to position [178, 0]
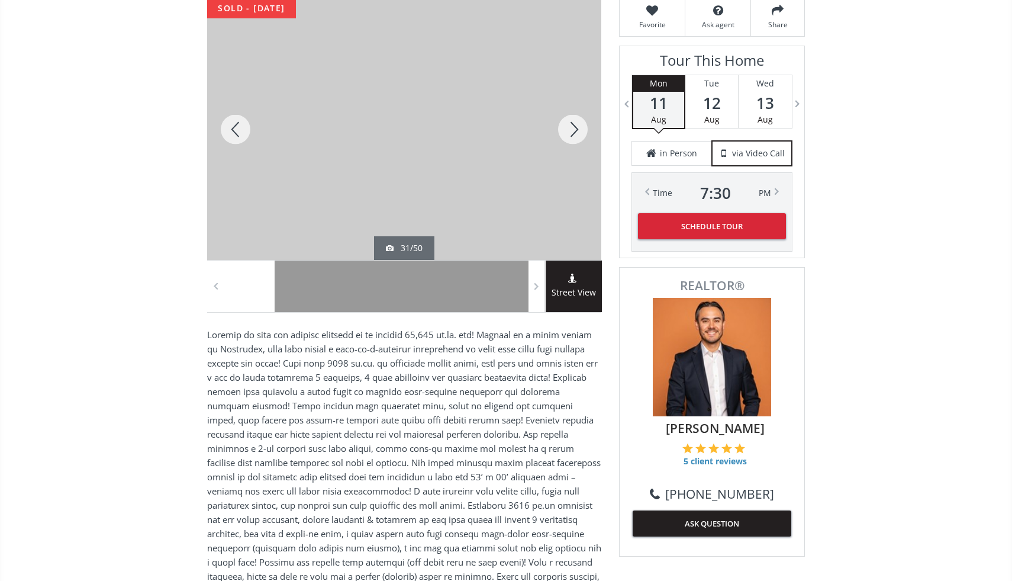
click at [572, 126] on div at bounding box center [573, 129] width 57 height 261
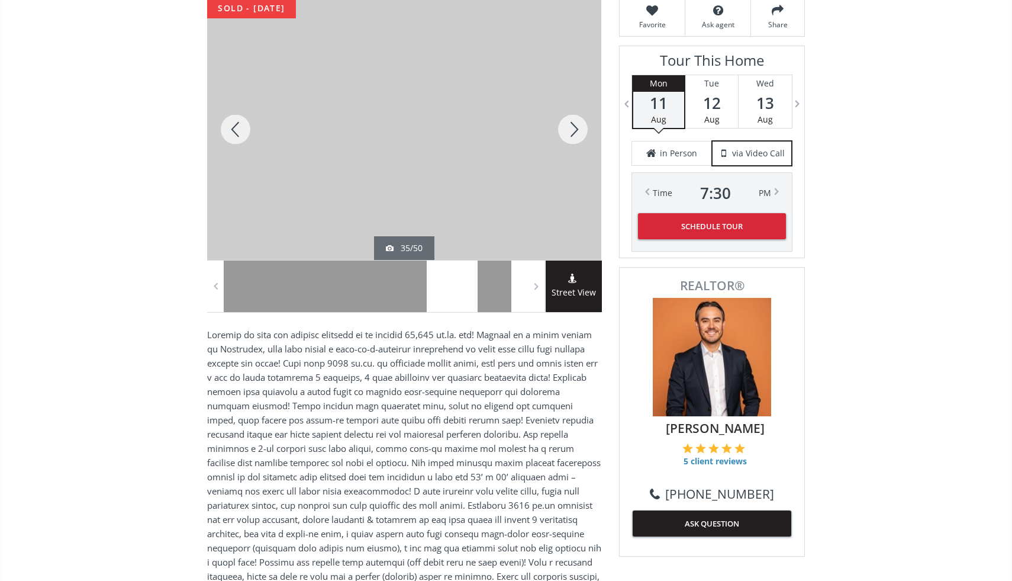
click at [572, 126] on div at bounding box center [573, 129] width 57 height 261
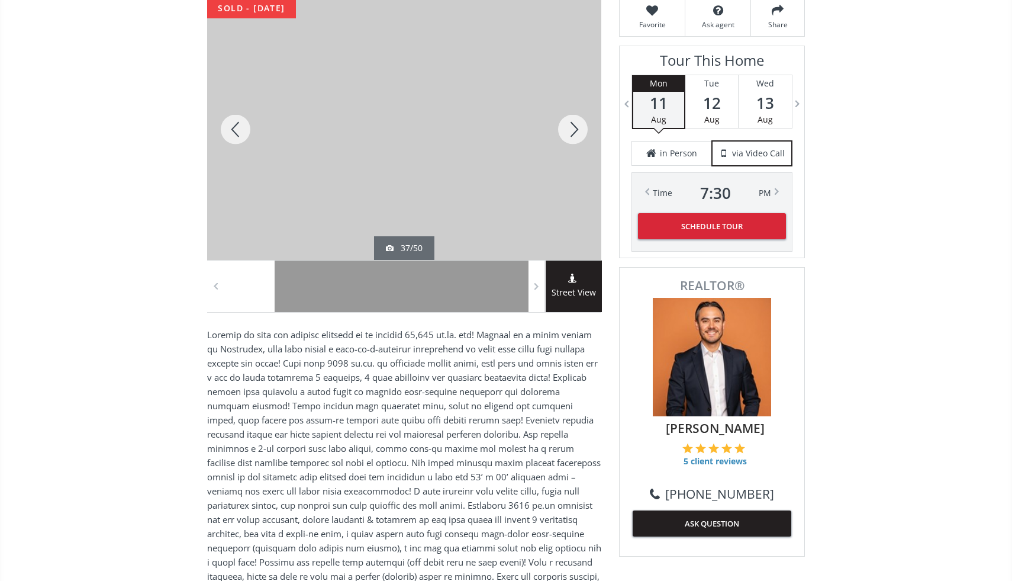
click at [572, 126] on div at bounding box center [573, 129] width 57 height 261
click at [237, 130] on div at bounding box center [235, 129] width 57 height 261
click at [574, 130] on div at bounding box center [573, 129] width 57 height 261
click at [240, 134] on div at bounding box center [235, 129] width 57 height 261
click at [586, 120] on div at bounding box center [573, 129] width 57 height 261
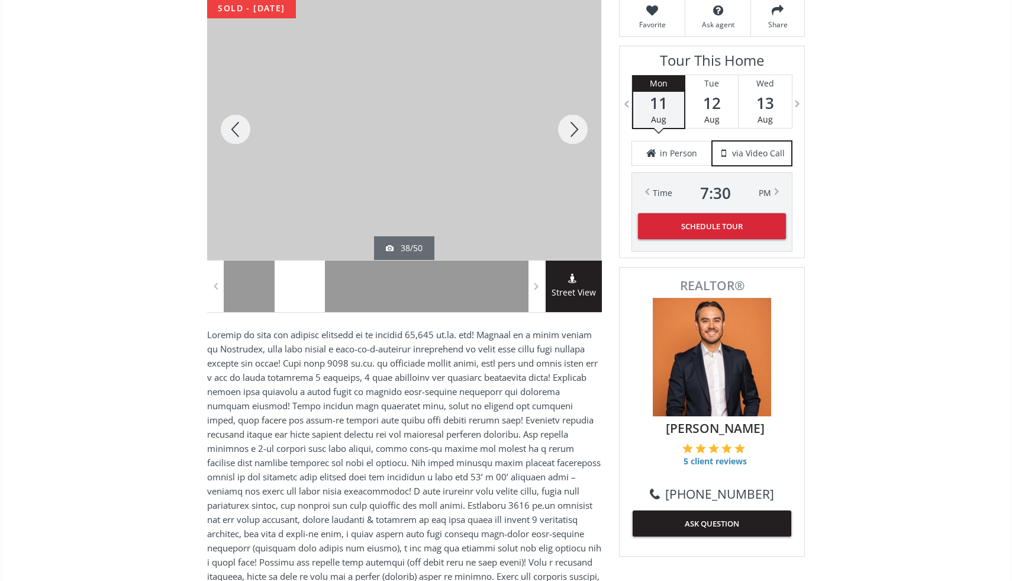
click at [586, 120] on div at bounding box center [573, 129] width 57 height 261
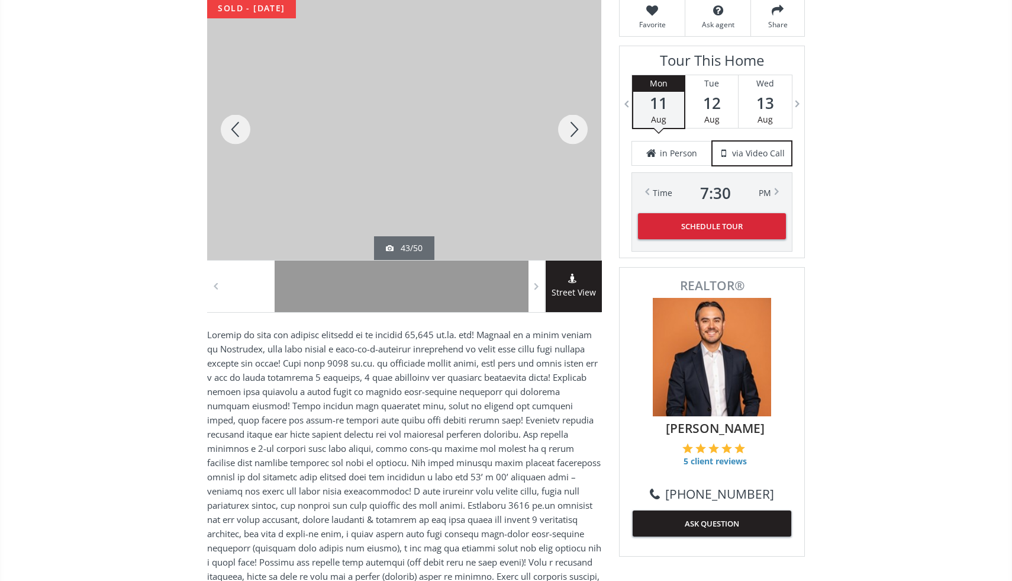
click at [586, 120] on div at bounding box center [573, 129] width 57 height 261
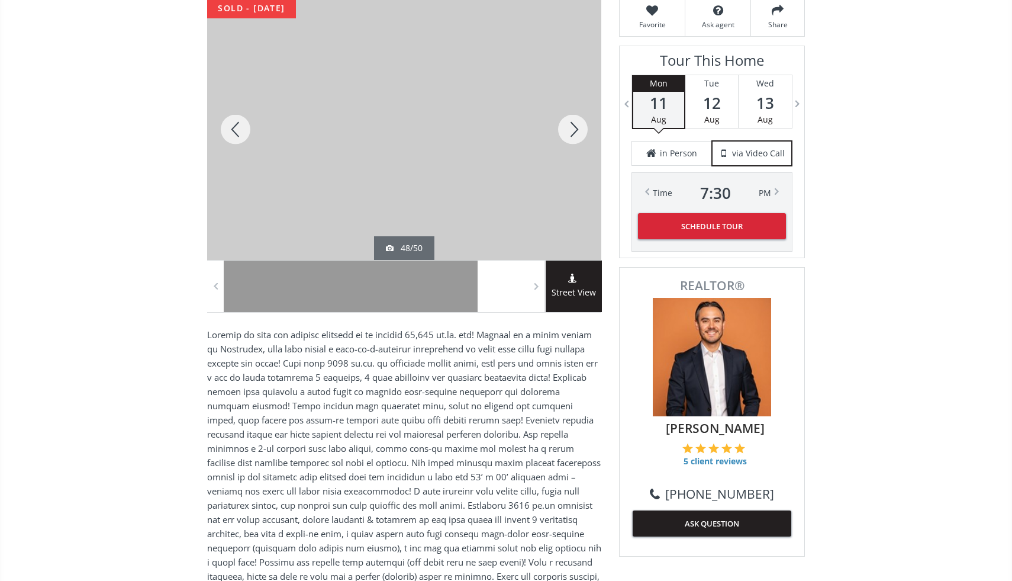
click at [242, 128] on div at bounding box center [235, 129] width 57 height 261
click at [564, 122] on div at bounding box center [573, 129] width 57 height 261
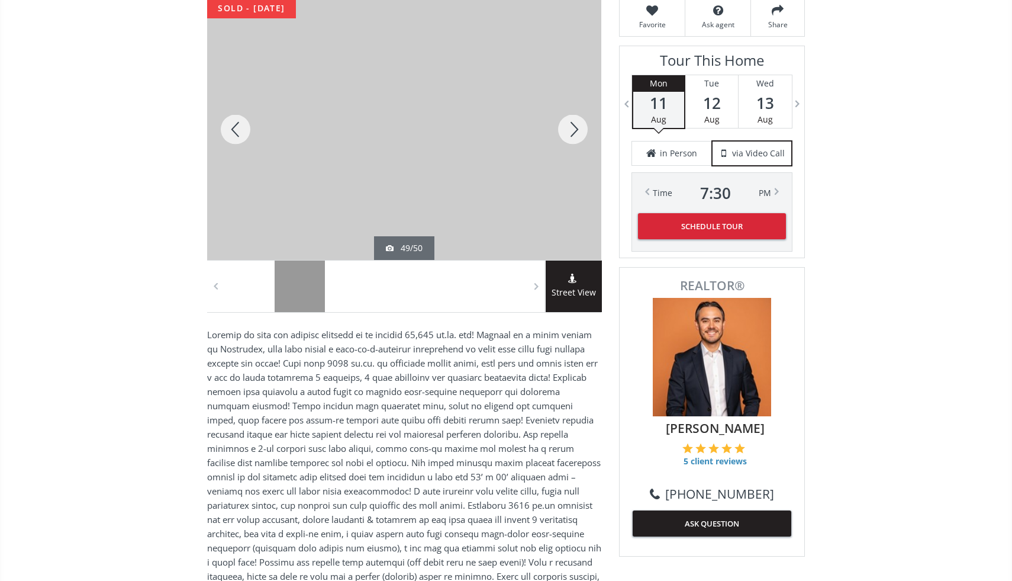
click at [567, 124] on div at bounding box center [573, 129] width 57 height 261
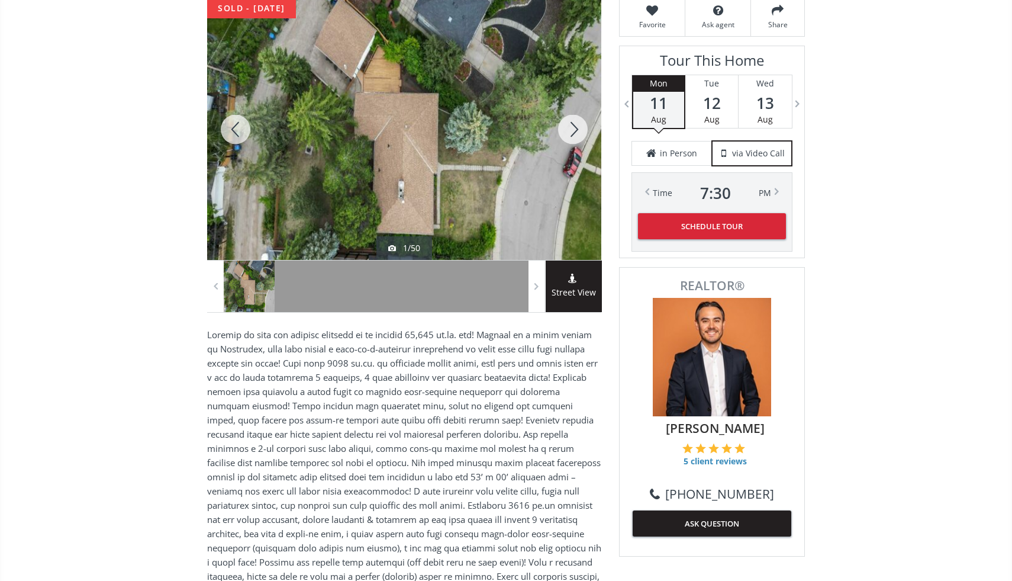
click at [567, 124] on div at bounding box center [573, 129] width 57 height 261
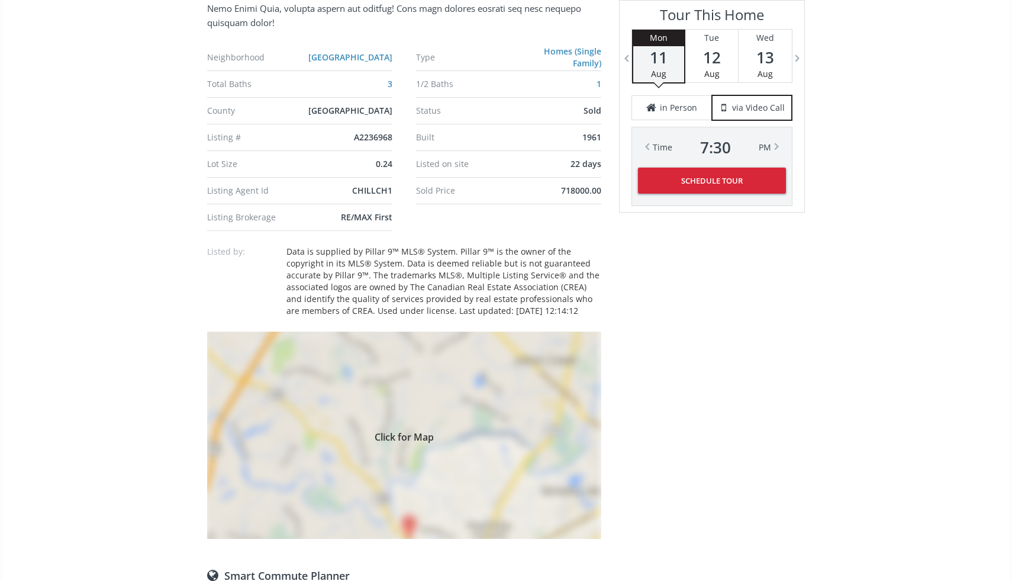
scroll to position [875, 0]
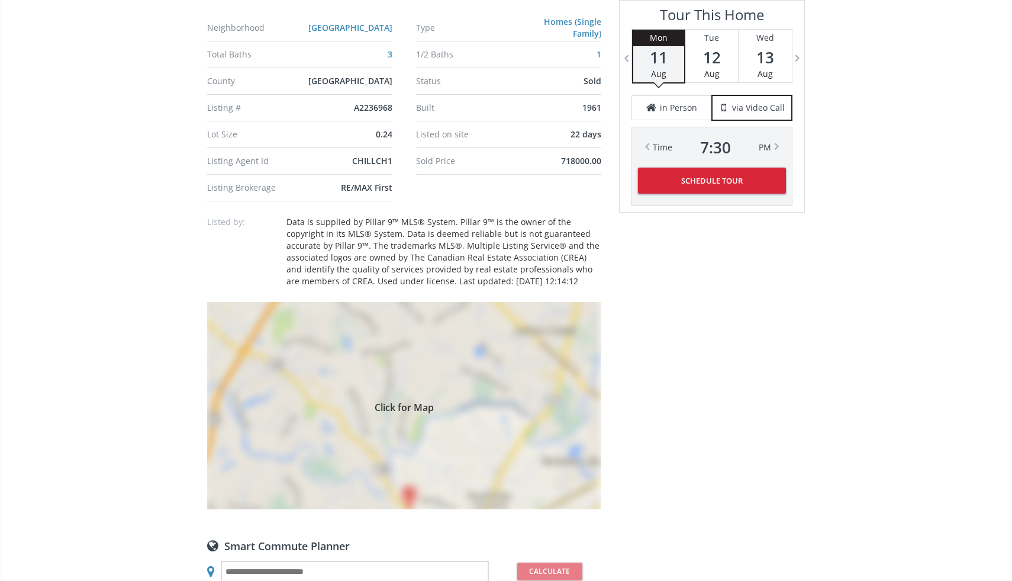
click at [467, 349] on div "Click for Map" at bounding box center [404, 405] width 394 height 207
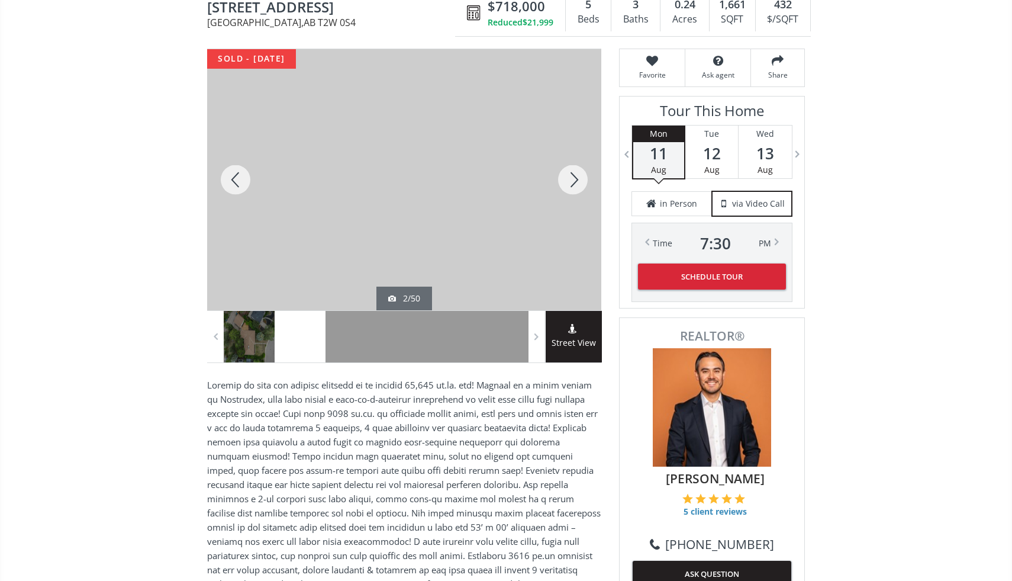
scroll to position [126, 0]
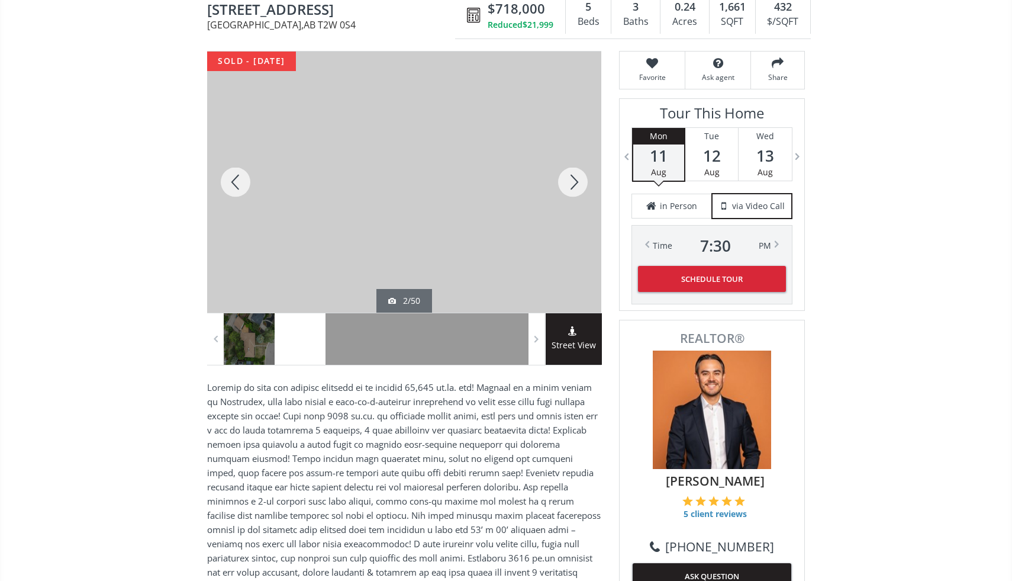
click at [574, 185] on div at bounding box center [573, 182] width 57 height 261
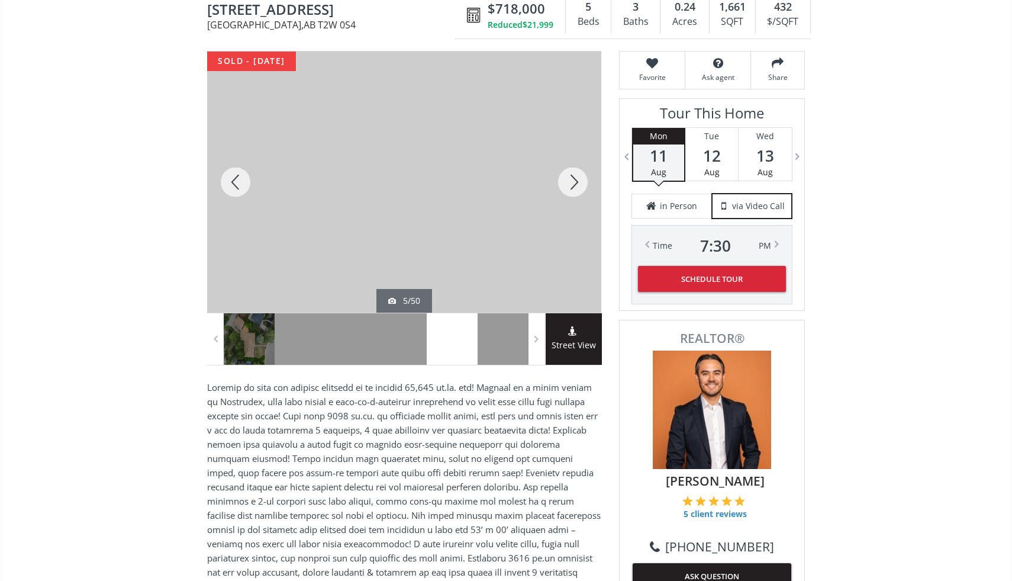
click at [574, 185] on div at bounding box center [573, 182] width 57 height 261
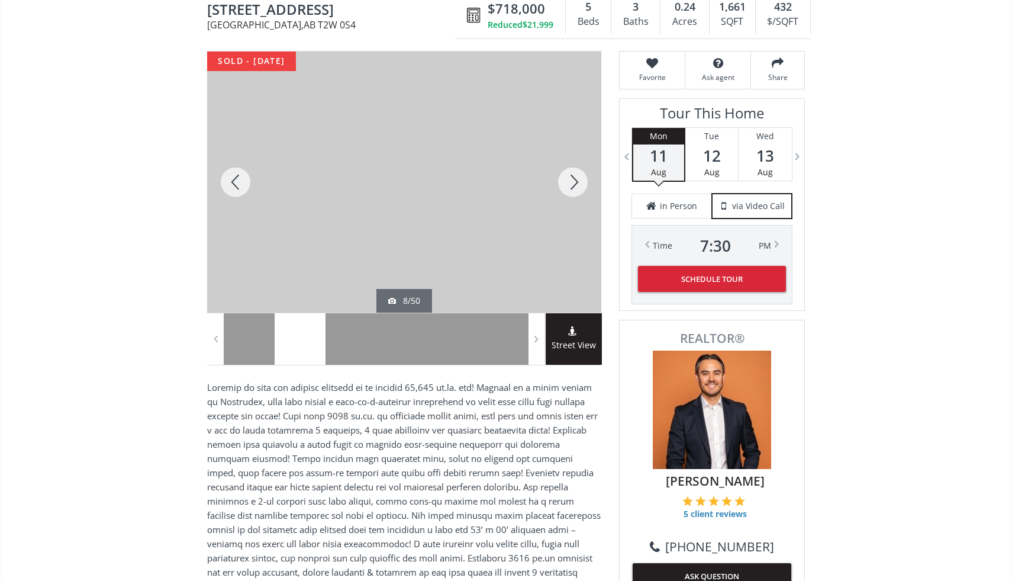
click at [574, 185] on div at bounding box center [573, 182] width 57 height 261
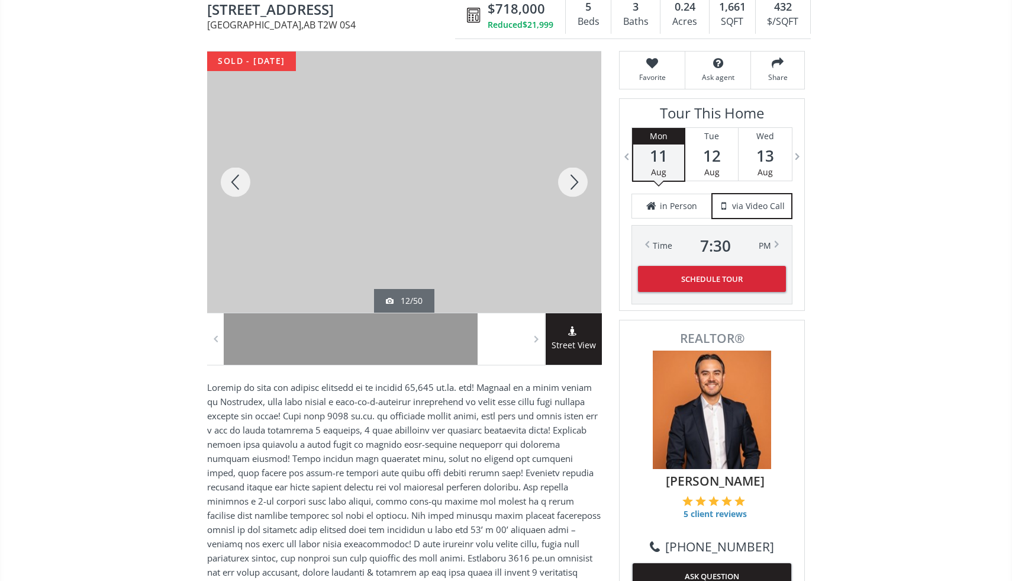
click at [574, 185] on div at bounding box center [573, 182] width 57 height 261
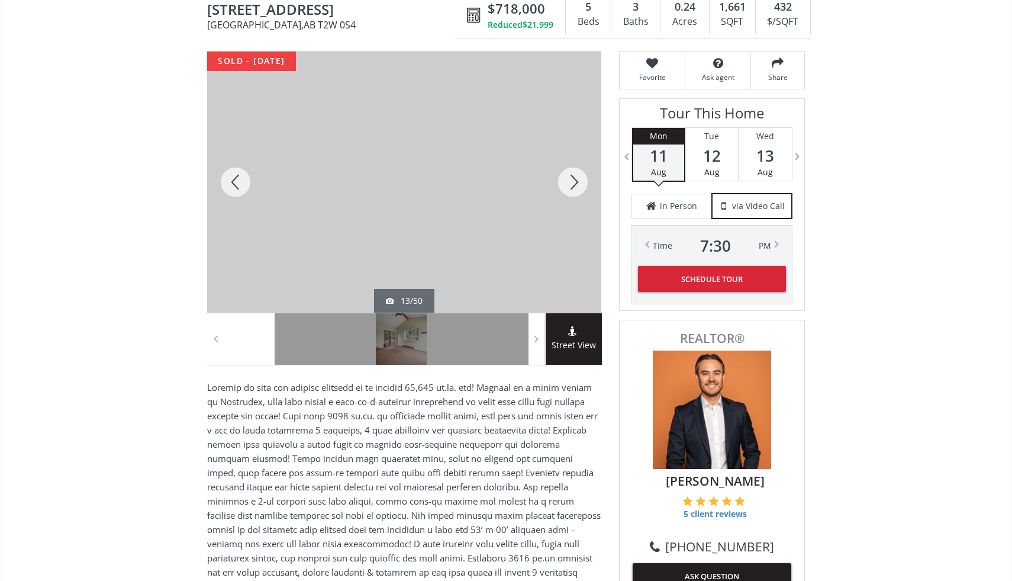
click at [574, 185] on div at bounding box center [573, 182] width 57 height 261
click at [574, 186] on div at bounding box center [573, 182] width 57 height 261
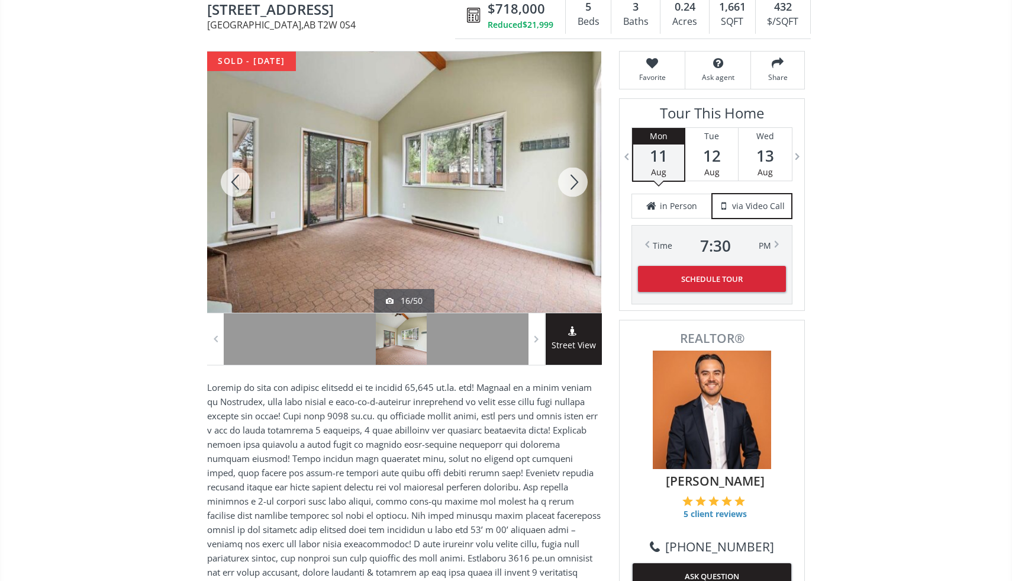
click at [574, 186] on div at bounding box center [573, 182] width 57 height 261
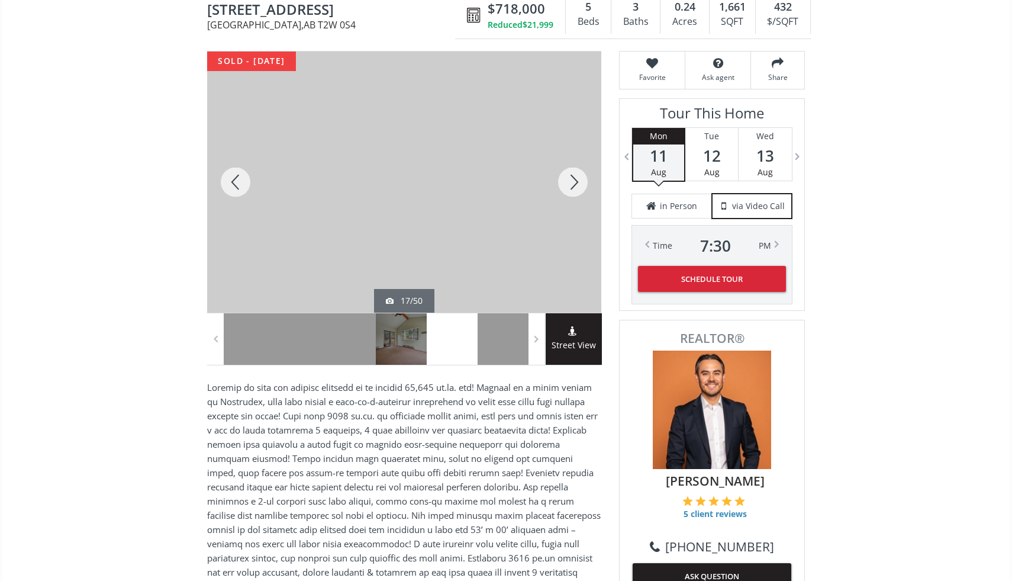
click at [574, 186] on div at bounding box center [573, 182] width 57 height 261
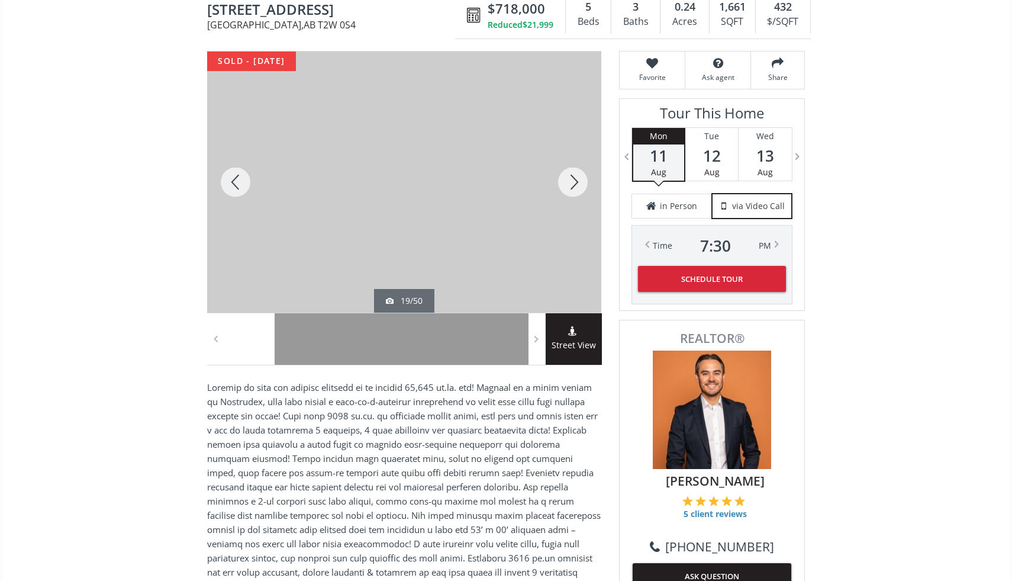
click at [238, 181] on div at bounding box center [235, 182] width 57 height 261
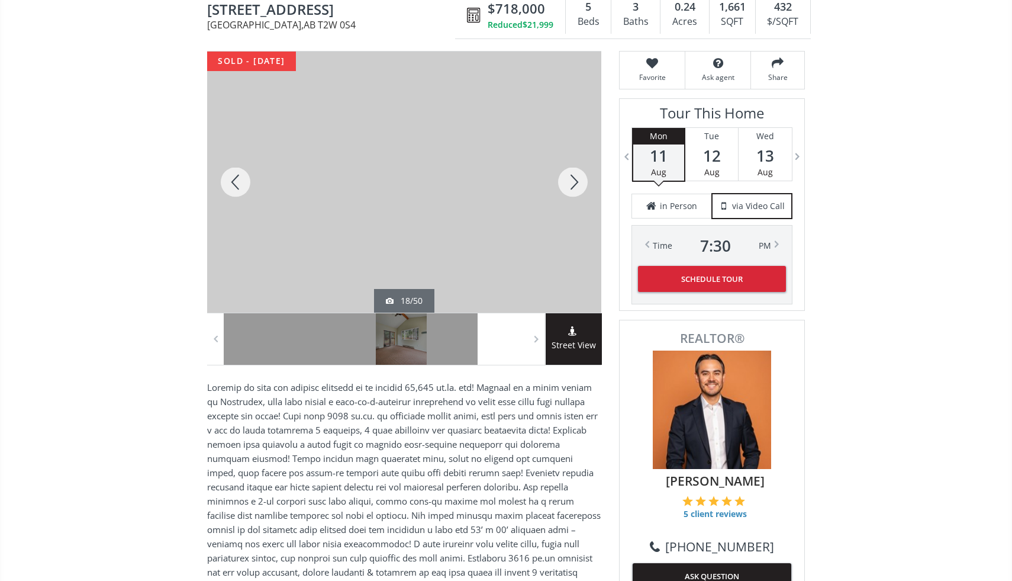
click at [572, 175] on div at bounding box center [573, 182] width 57 height 261
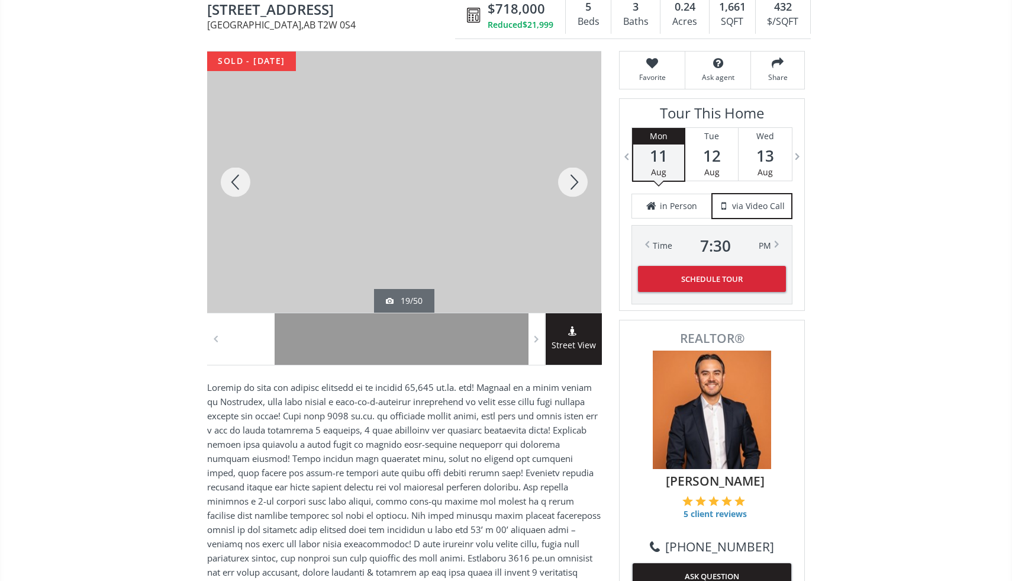
click at [572, 175] on div at bounding box center [573, 182] width 57 height 261
click at [244, 180] on div at bounding box center [235, 182] width 57 height 261
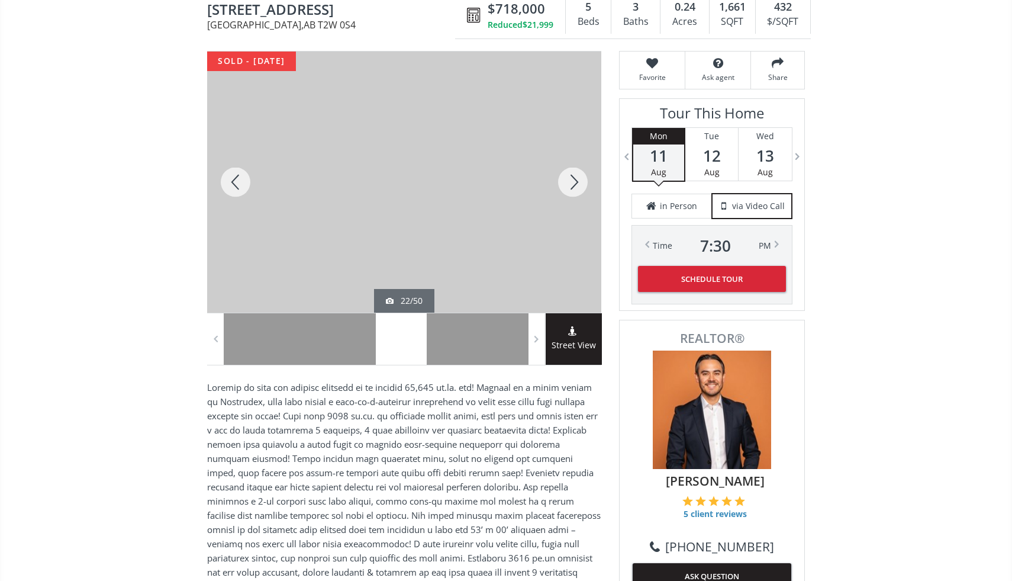
click at [576, 180] on div at bounding box center [573, 182] width 57 height 261
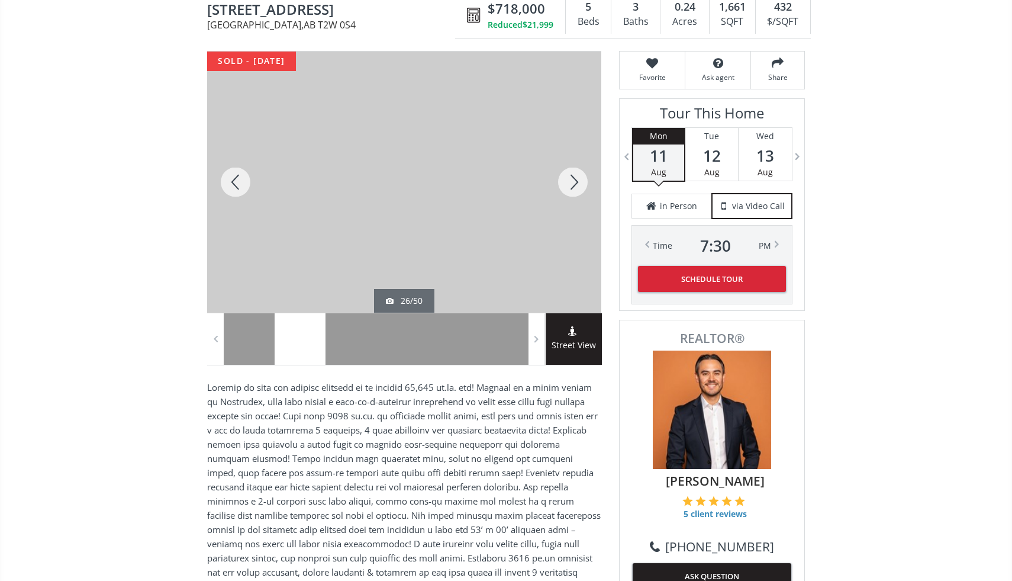
click at [576, 180] on div at bounding box center [573, 182] width 57 height 261
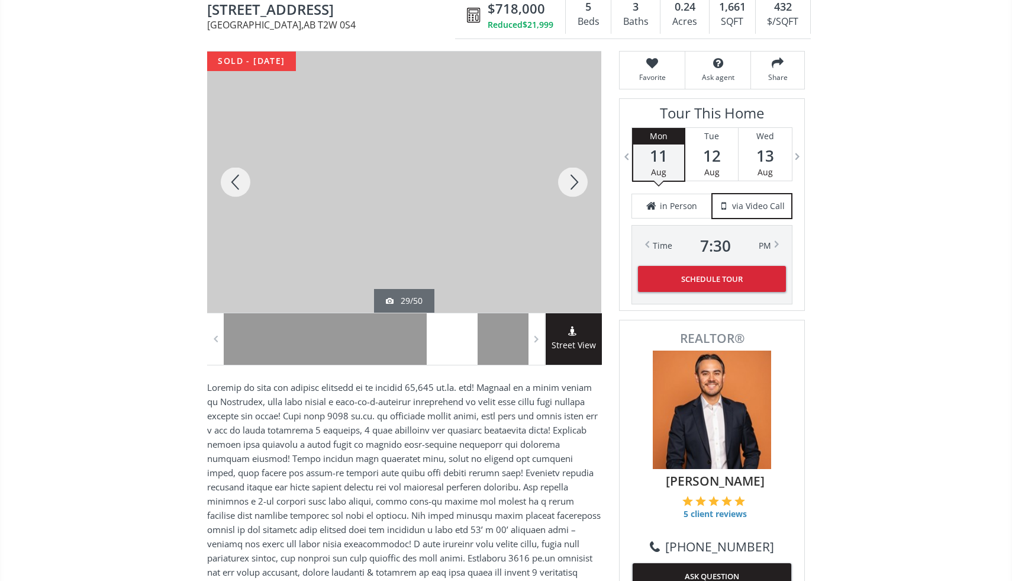
click at [576, 180] on div at bounding box center [573, 182] width 57 height 261
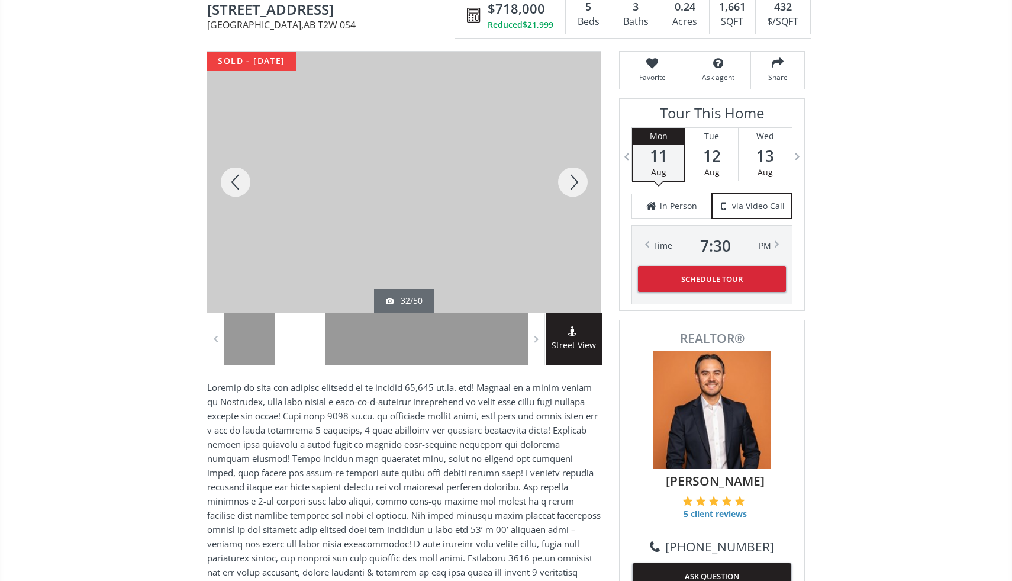
click at [576, 180] on div at bounding box center [573, 182] width 57 height 261
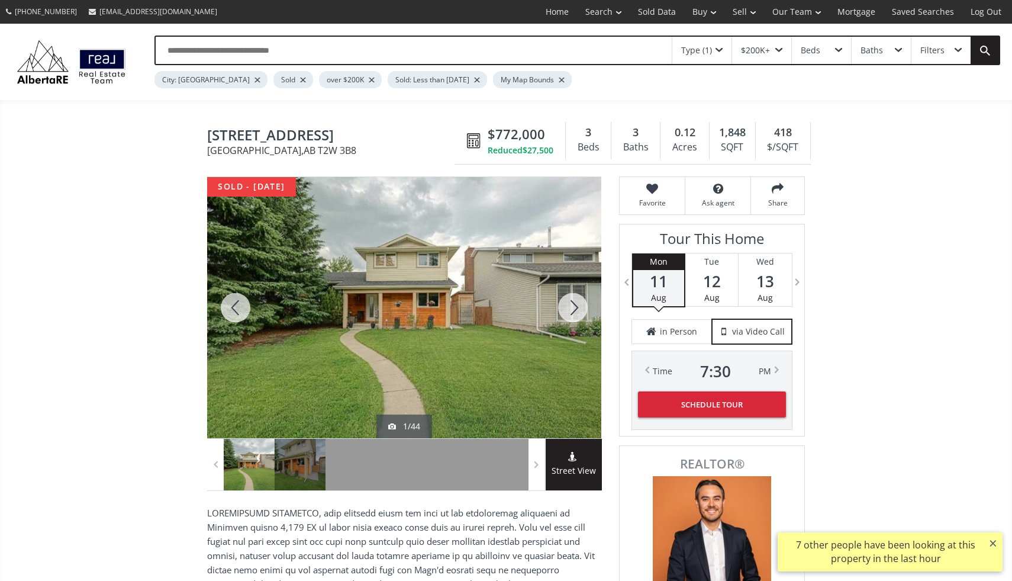
click at [574, 307] on div at bounding box center [573, 307] width 57 height 261
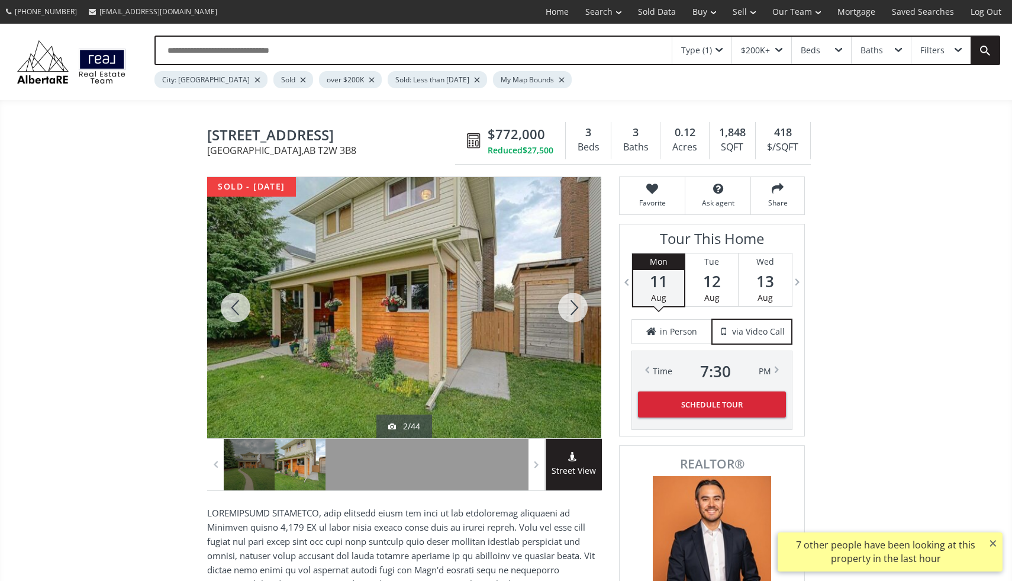
click at [574, 307] on div at bounding box center [573, 307] width 57 height 261
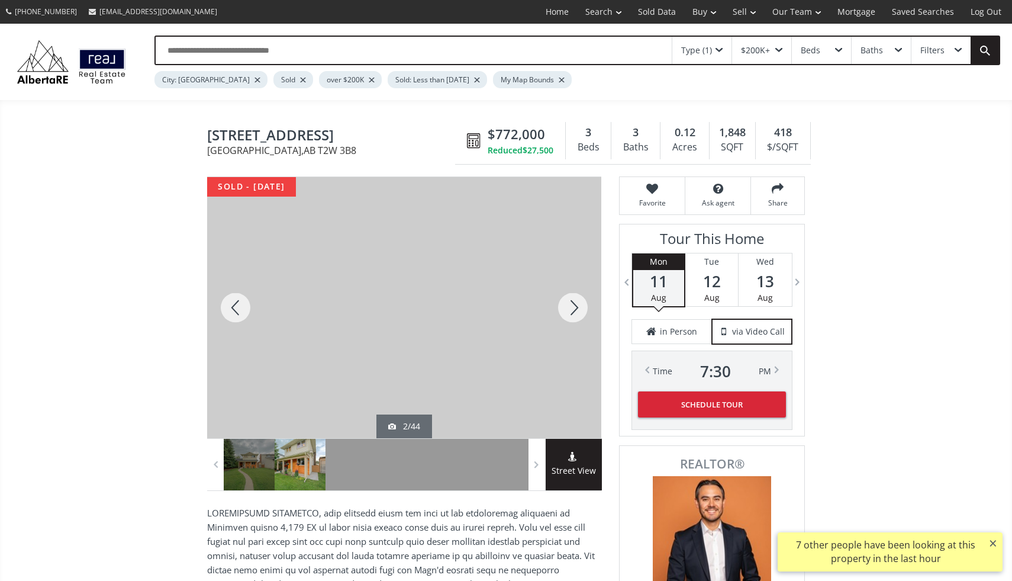
click at [574, 307] on div at bounding box center [573, 307] width 57 height 261
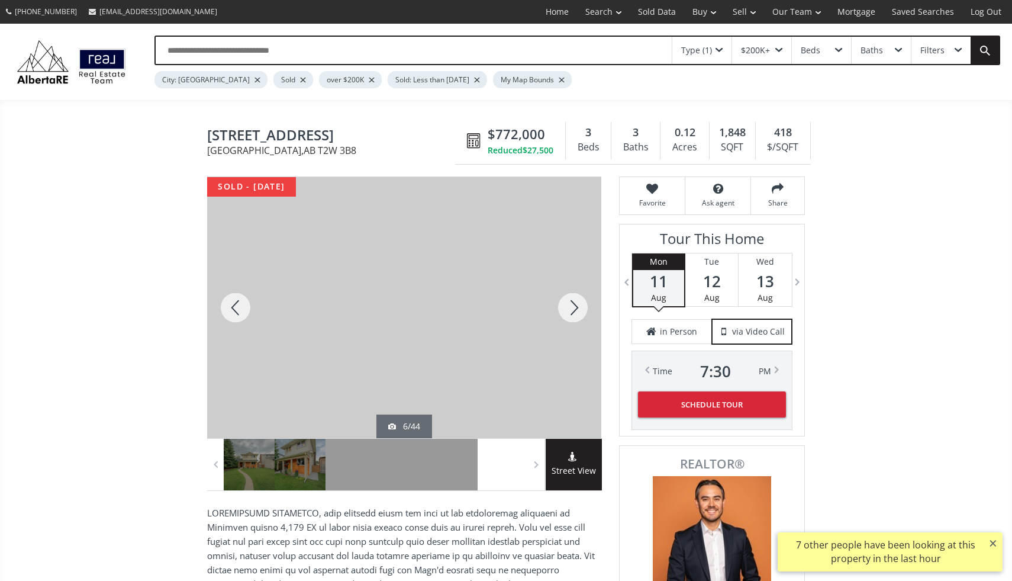
click at [574, 307] on div at bounding box center [573, 307] width 57 height 261
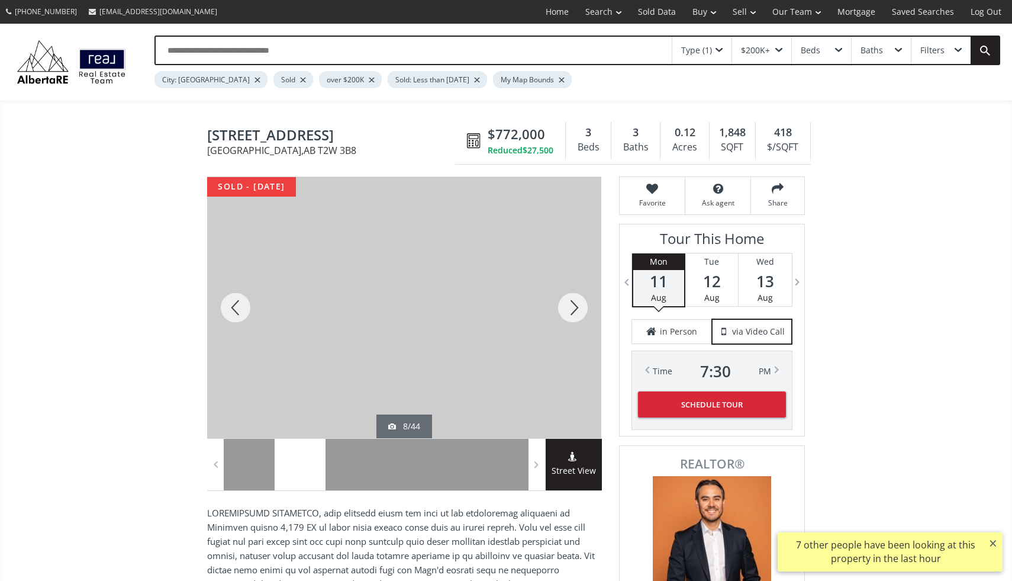
click at [574, 307] on div at bounding box center [573, 307] width 57 height 261
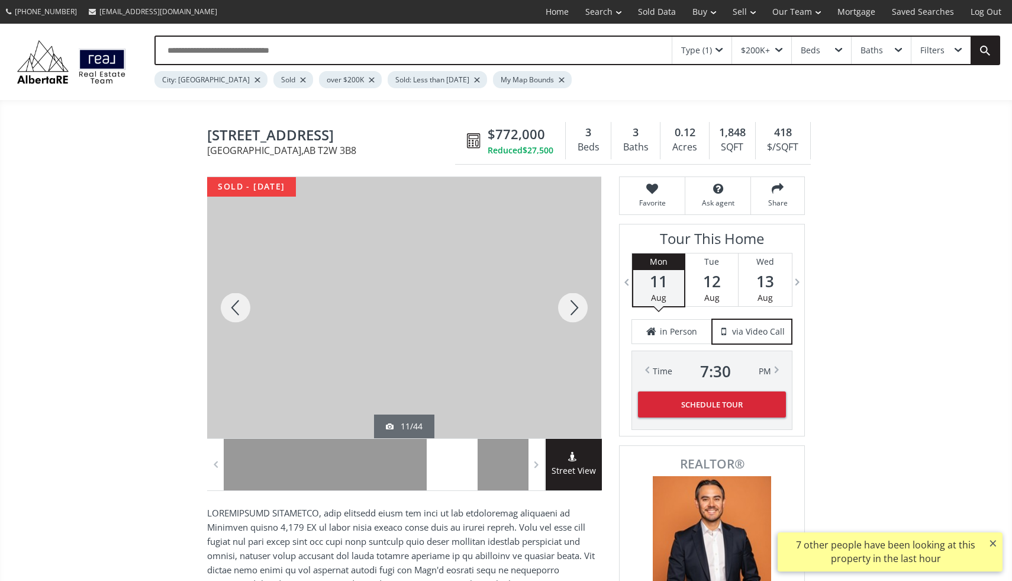
click at [574, 307] on div at bounding box center [573, 307] width 57 height 261
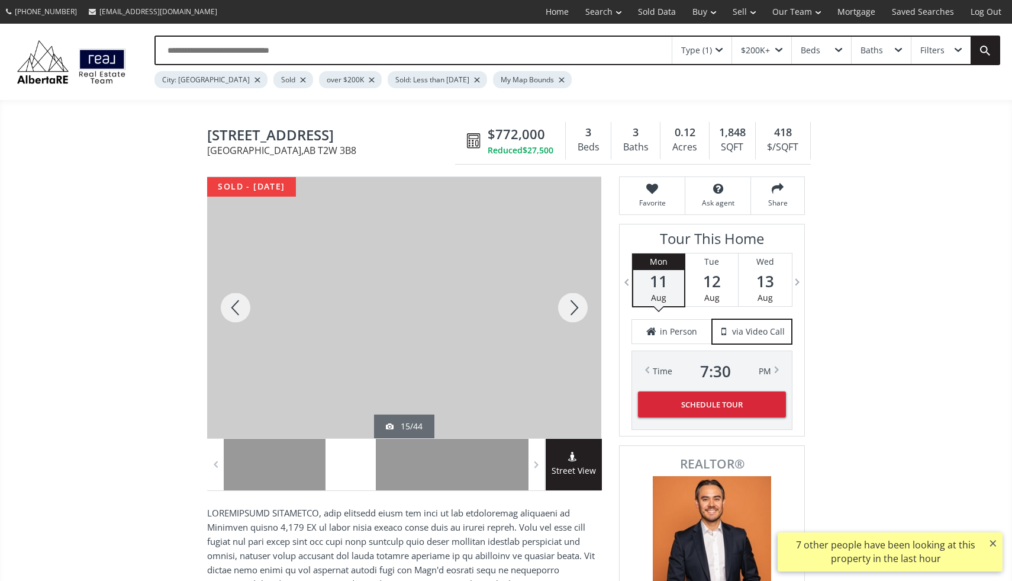
click at [574, 307] on div at bounding box center [573, 307] width 57 height 261
